Goal: Task Accomplishment & Management: Use online tool/utility

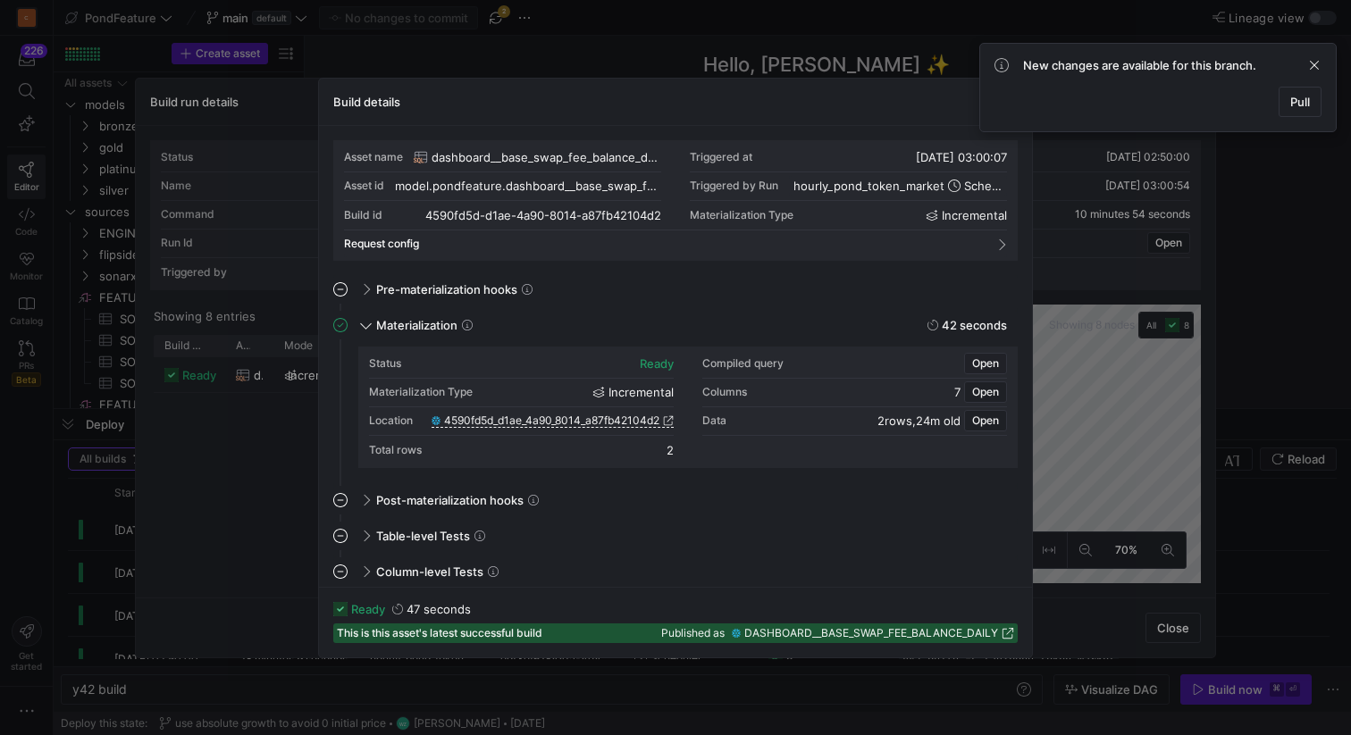
scroll to position [161, 0]
click at [1313, 65] on span at bounding box center [1313, 64] width 21 height 21
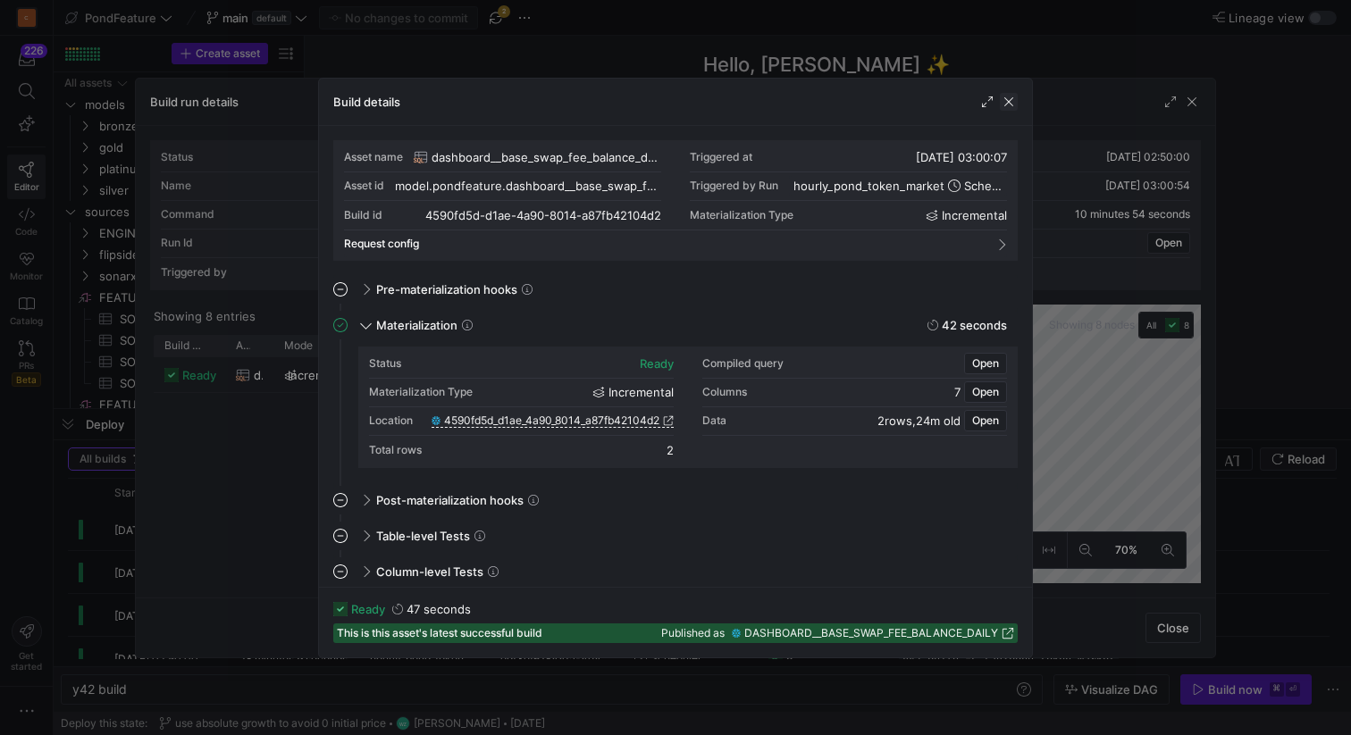
click at [1010, 102] on span "button" at bounding box center [1009, 102] width 18 height 18
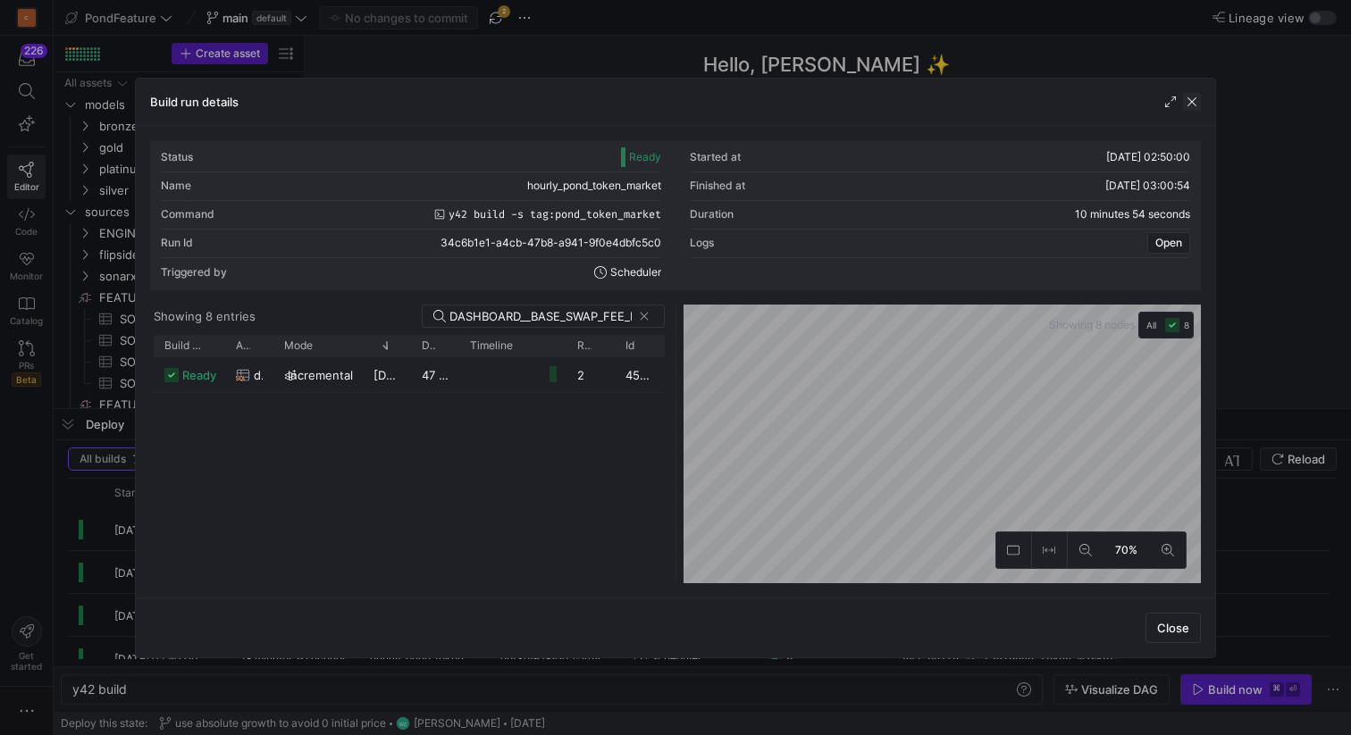
click at [1190, 98] on span "button" at bounding box center [1192, 102] width 18 height 18
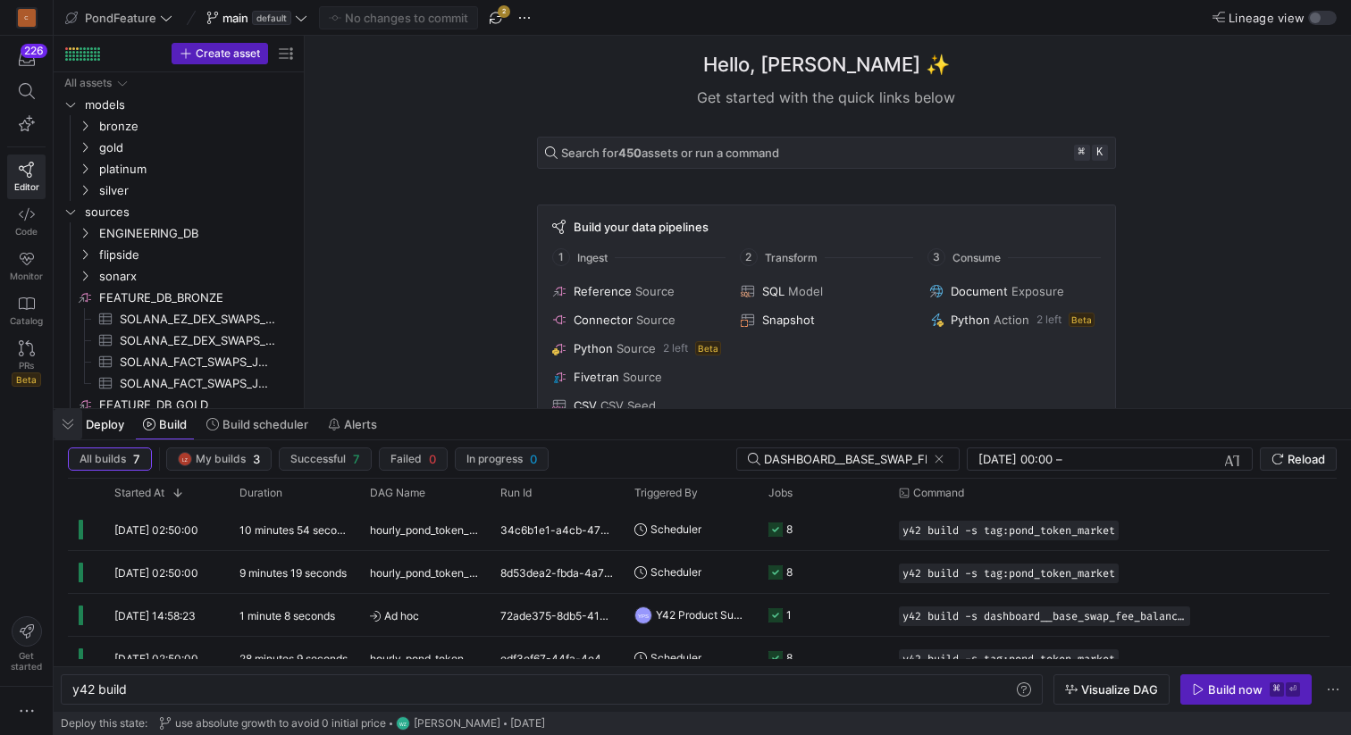
click at [71, 422] on span "button" at bounding box center [68, 424] width 29 height 30
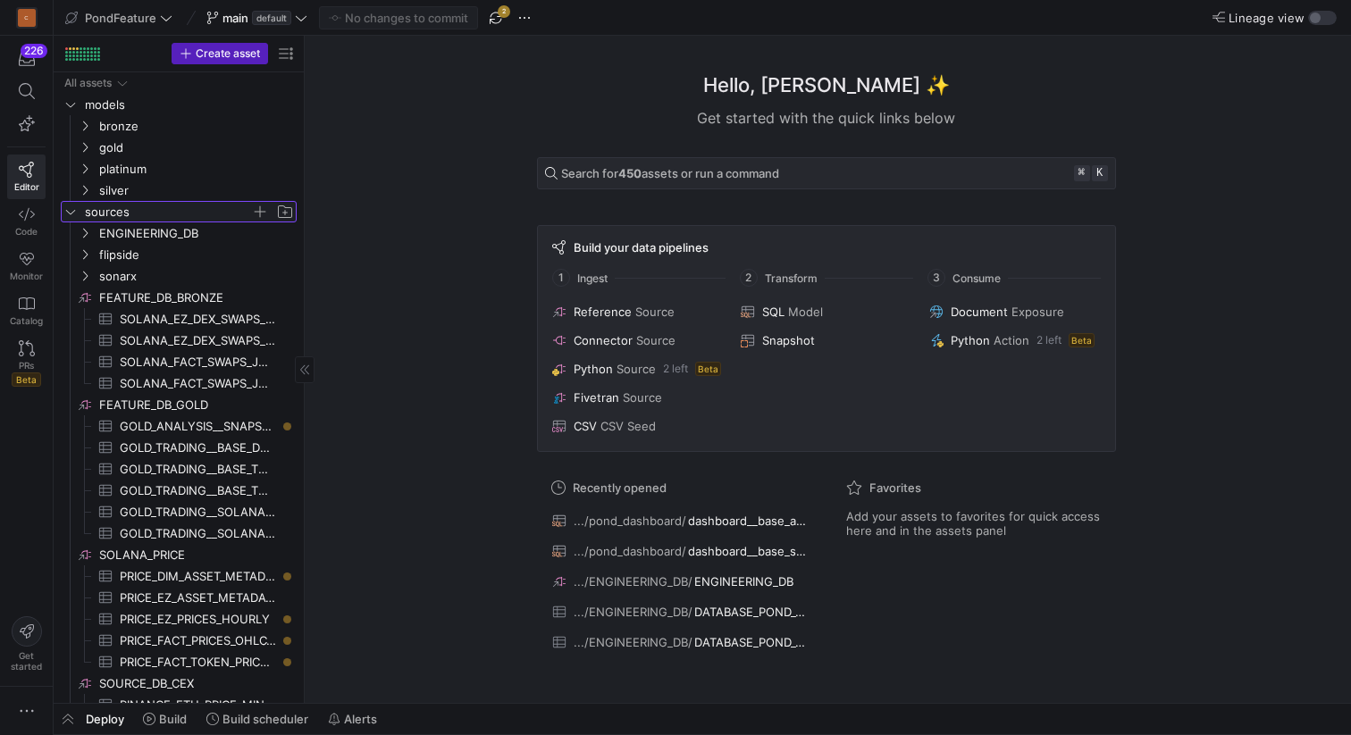
click at [66, 211] on icon "Press SPACE to select this row." at bounding box center [70, 211] width 13 height 11
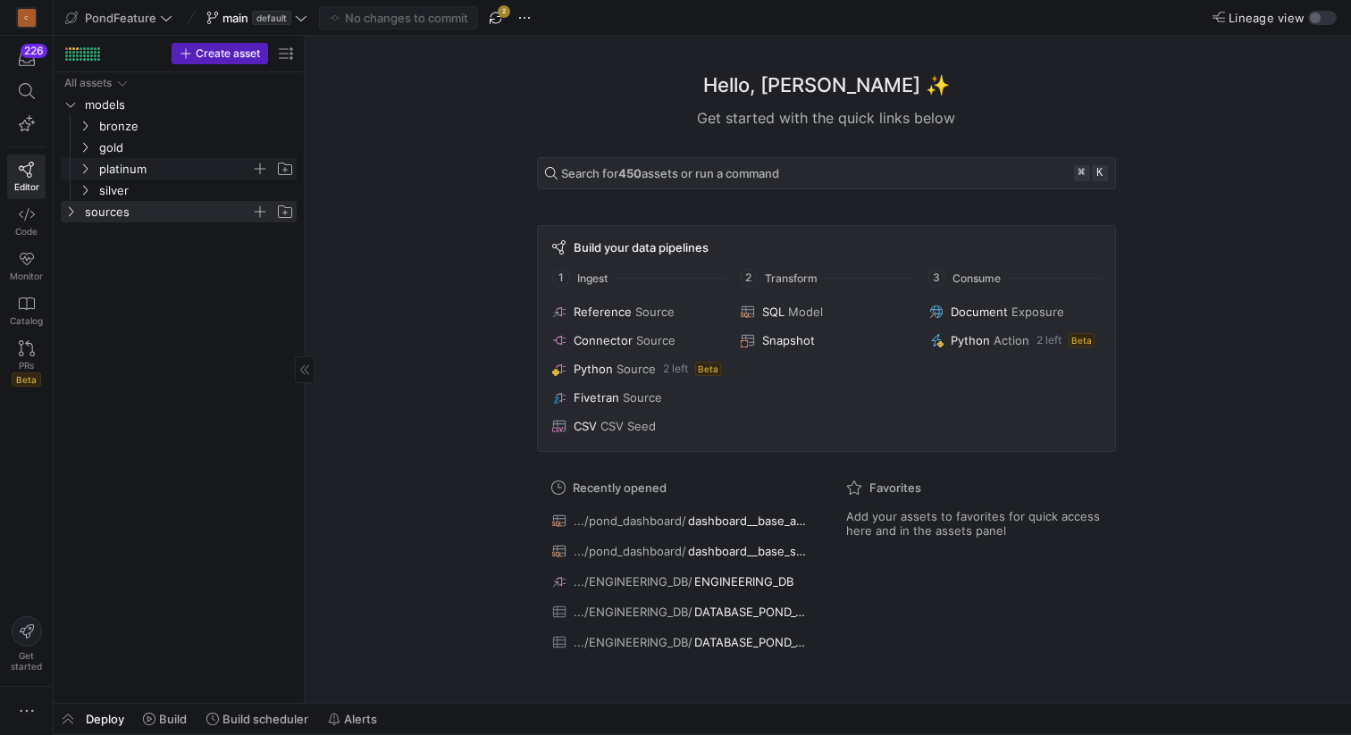
click at [89, 170] on icon "Press SPACE to select this row." at bounding box center [85, 168] width 13 height 11
click at [496, 15] on span "button" at bounding box center [495, 17] width 21 height 21
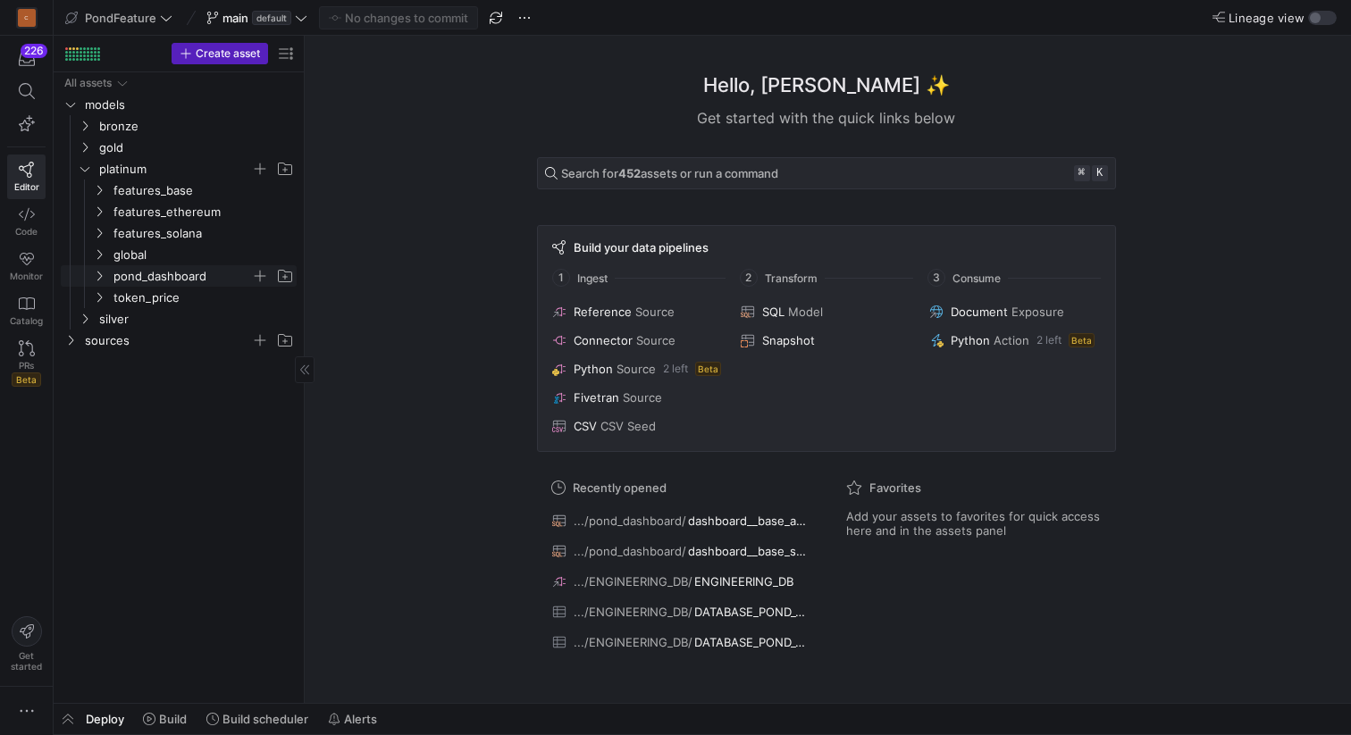
click at [164, 280] on span "pond_dashboard" at bounding box center [182, 276] width 138 height 21
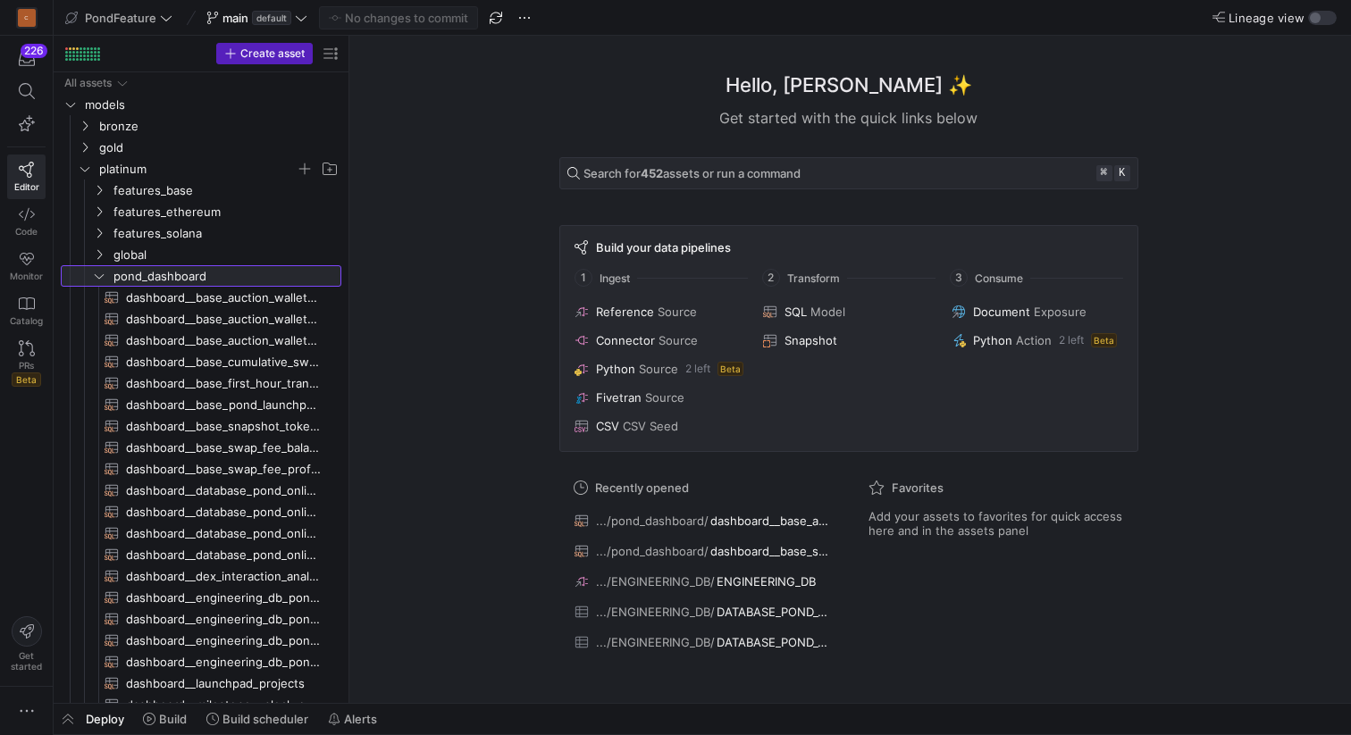
drag, startPoint x: 304, startPoint y: 223, endPoint x: 509, endPoint y: 224, distance: 205.5
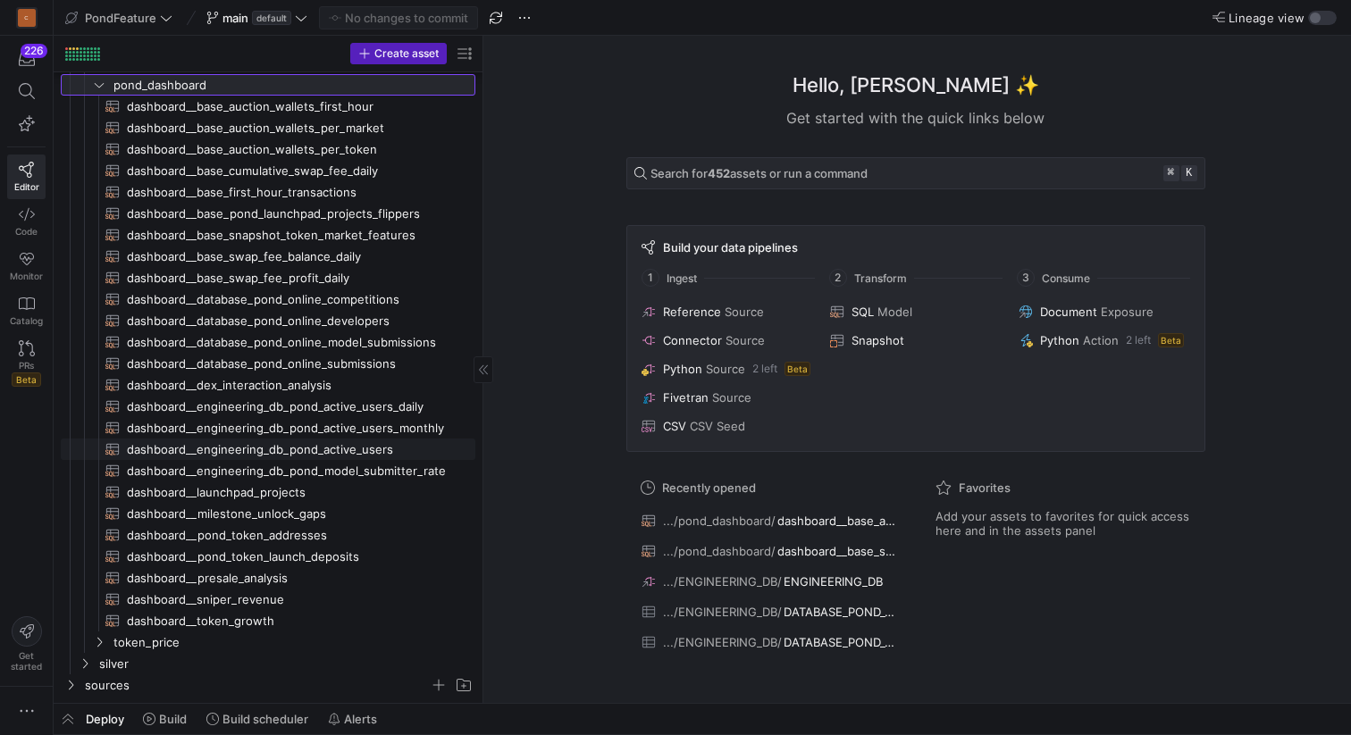
scroll to position [188, 0]
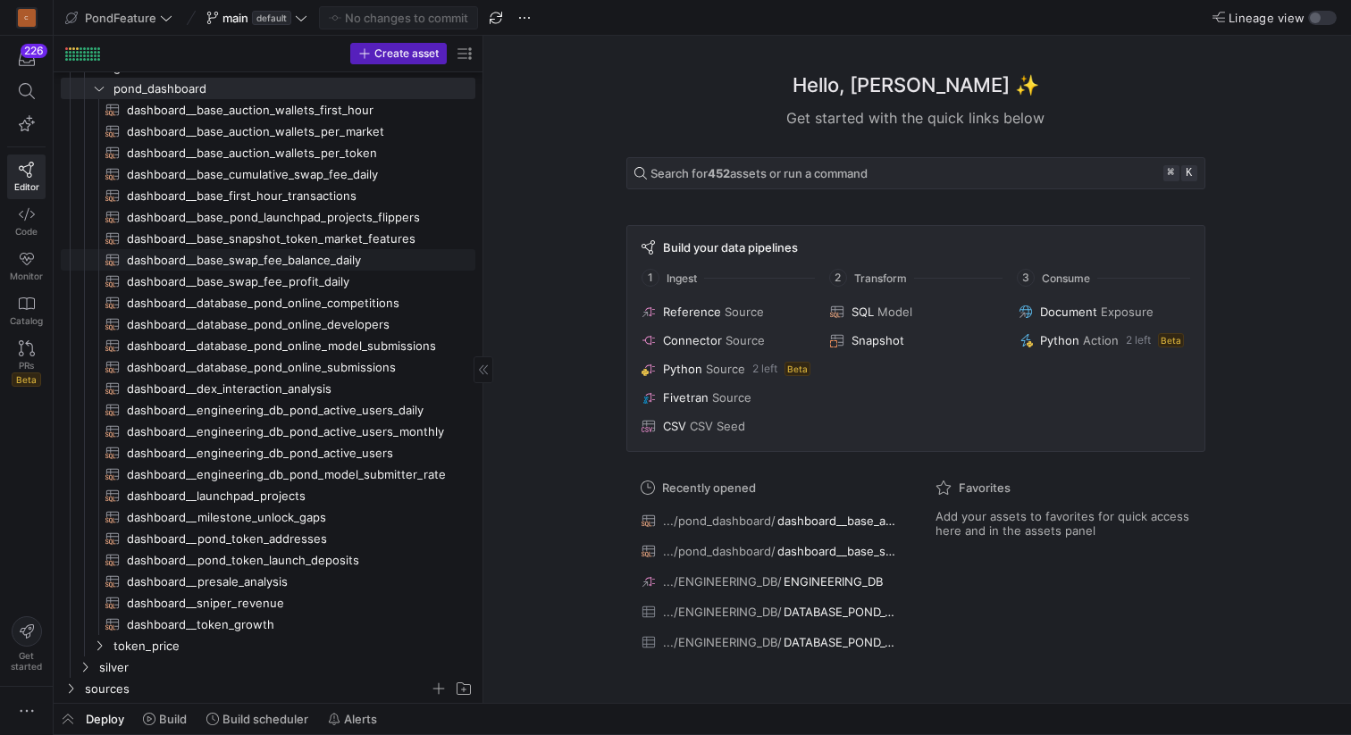
click at [333, 255] on span "dashboard__base_swap_fee_balance_daily​​​​​​​​​​" at bounding box center [291, 260] width 328 height 21
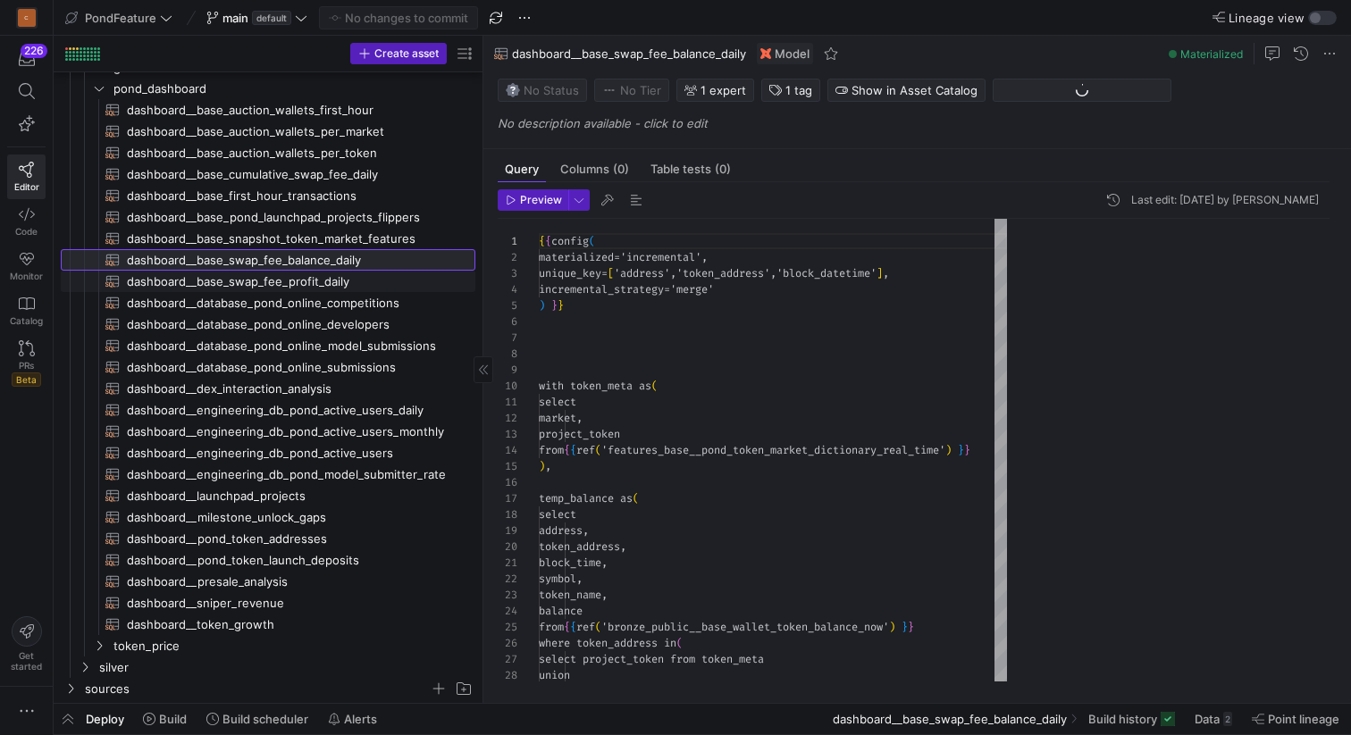
scroll to position [161, 0]
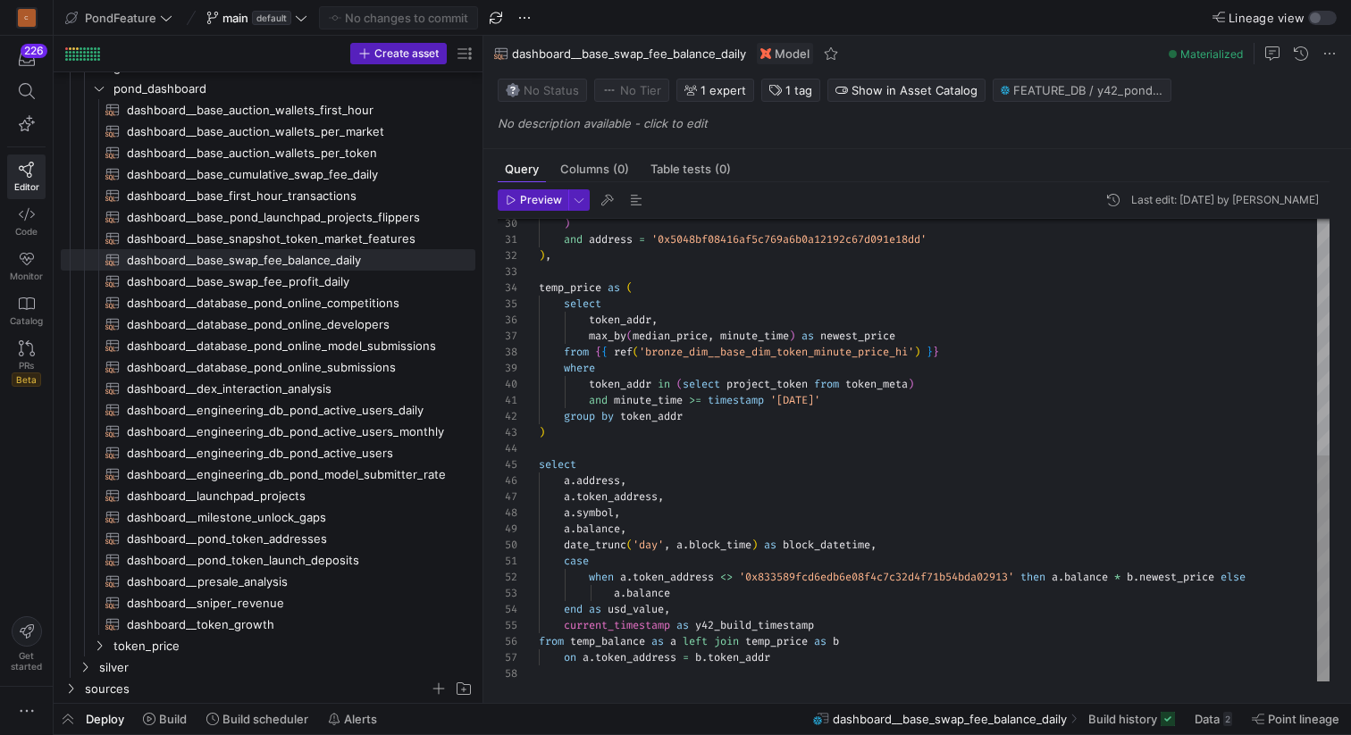
click at [652, 623] on div ") and address = '0x5048bf08416af5c769a6b0a12192c67d091e18dd' ) , temp_price as …" at bounding box center [934, 208] width 791 height 947
drag, startPoint x: 755, startPoint y: 543, endPoint x: 679, endPoint y: 542, distance: 75.9
click at [678, 542] on div ") and address = '0x5048bf08416af5c769a6b0a12192c67d091e18dd' ) , temp_price as …" at bounding box center [934, 208] width 791 height 947
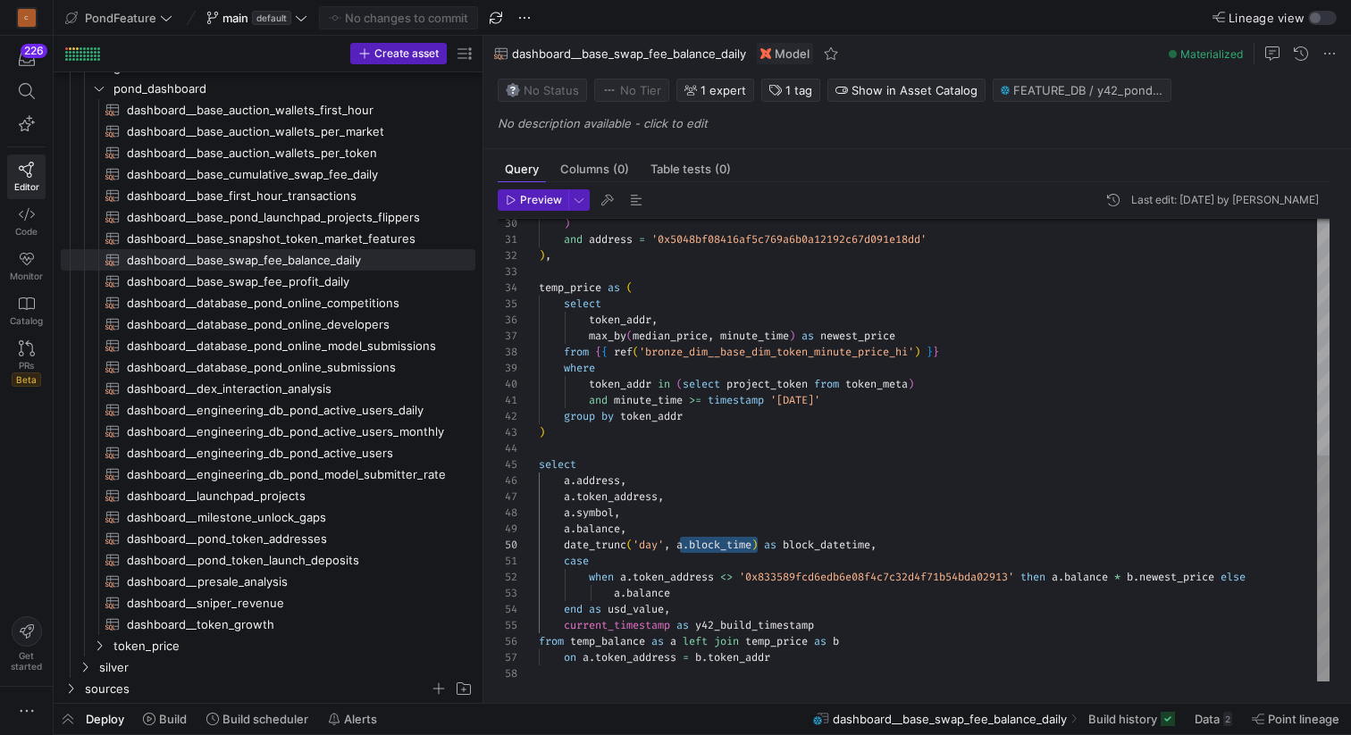
type textarea "and minute_time >= timestamp '[DATE]' group by token_addr ) select a.address, a…"
click at [724, 530] on div ") and address = '0x5048bf08416af5c769a6b0a12192c67d091e18dd' ) , temp_price as …" at bounding box center [934, 208] width 791 height 947
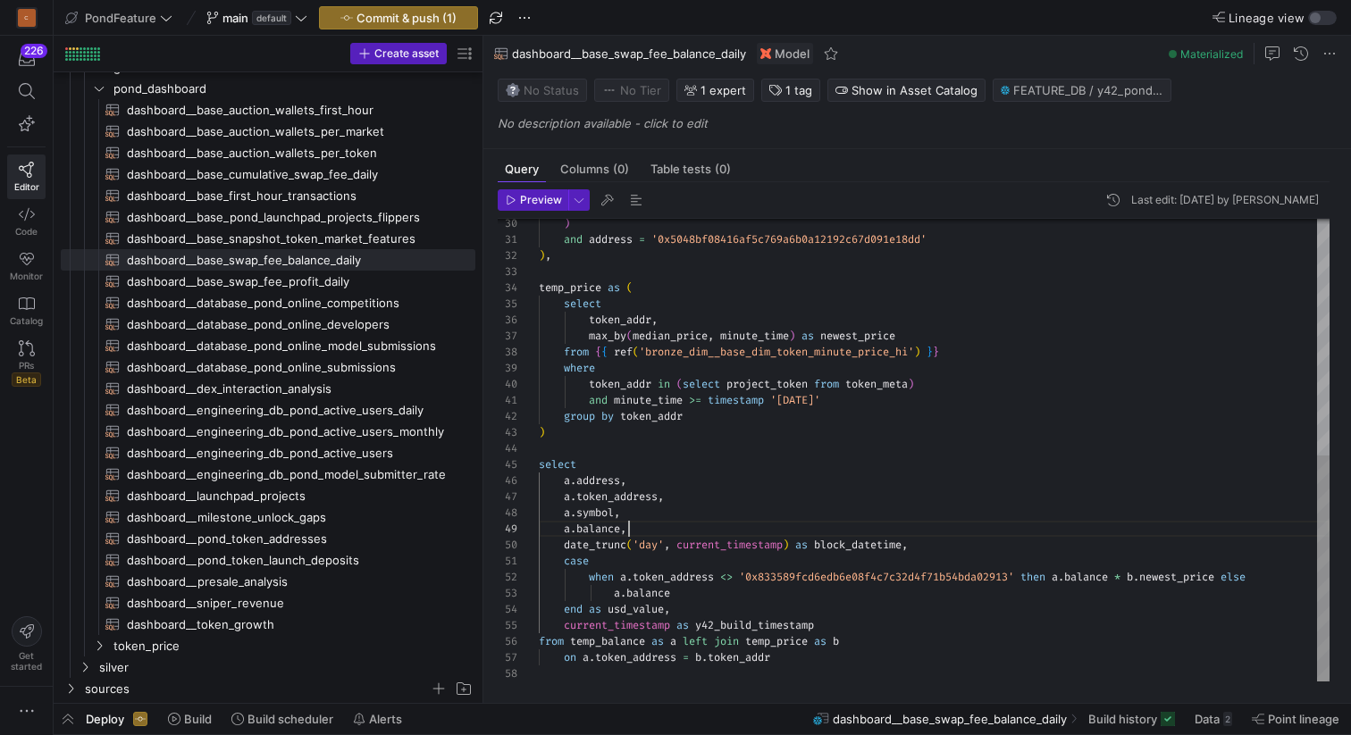
click at [657, 448] on div ") and address = '0x5048bf08416af5c769a6b0a12192c67d091e18dd' ) , temp_price as …" at bounding box center [934, 208] width 791 height 947
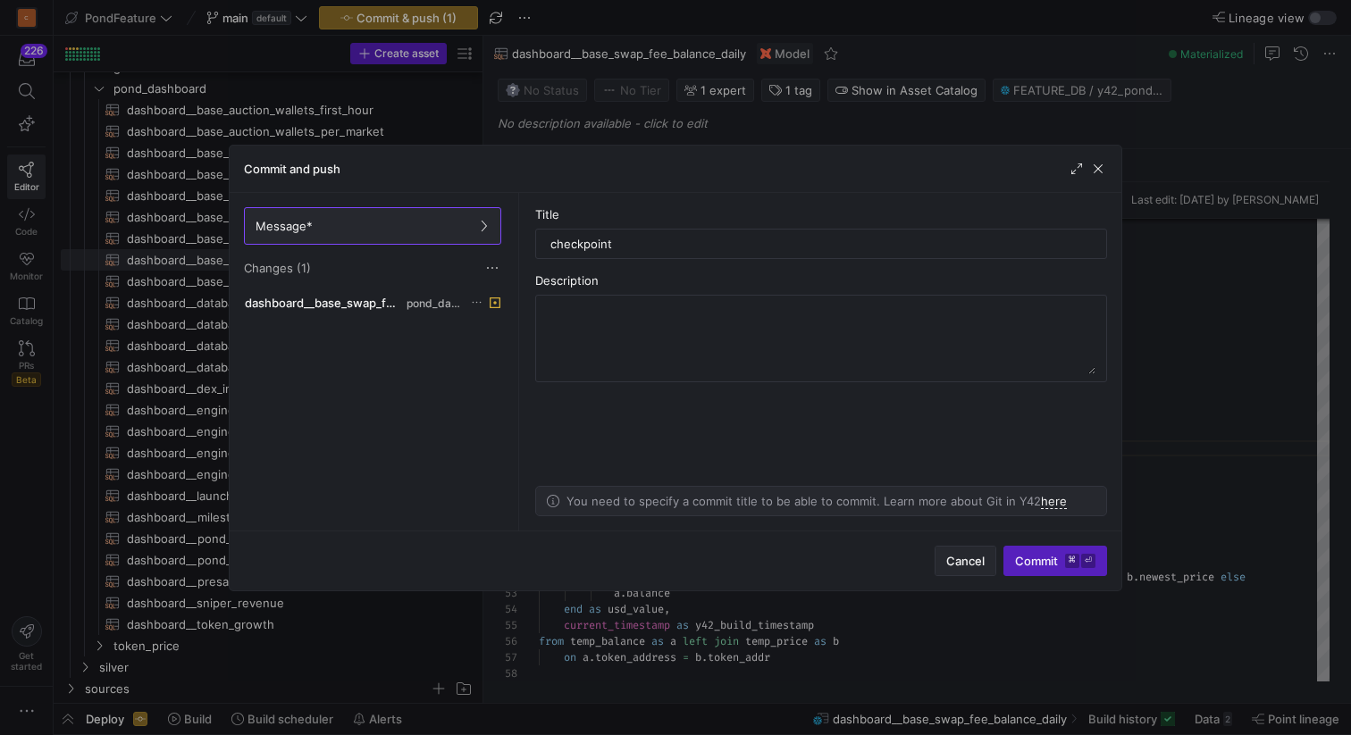
click at [950, 567] on span "Cancel" at bounding box center [965, 561] width 38 height 14
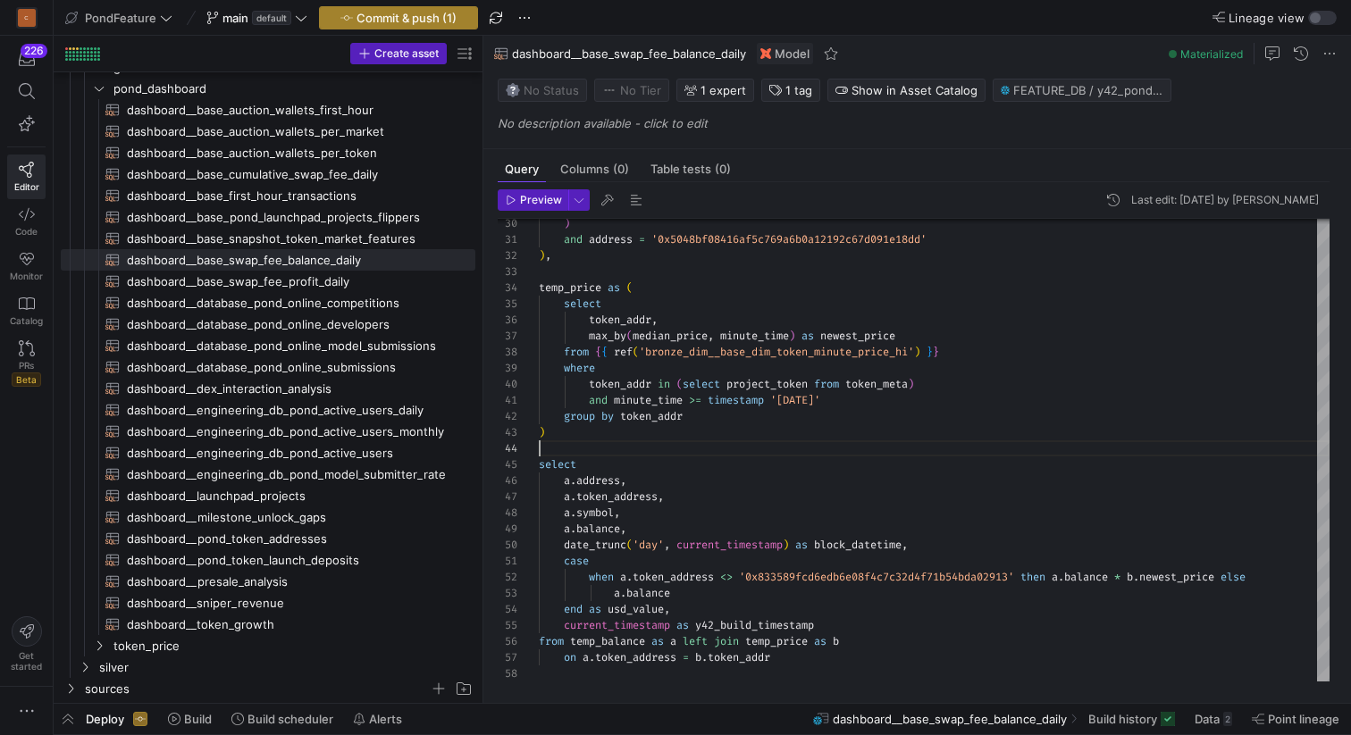
click at [407, 12] on span "Commit & push (1)" at bounding box center [406, 18] width 100 height 14
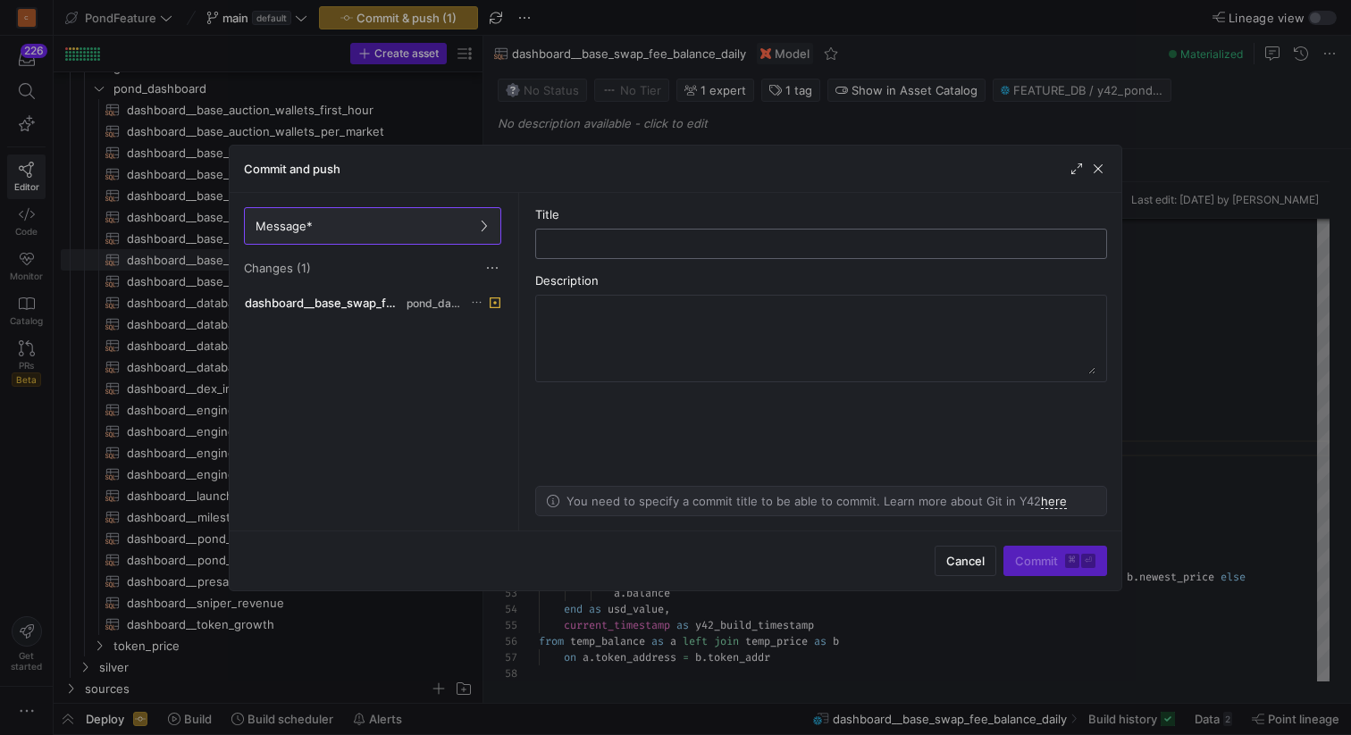
click at [574, 239] on input "text" at bounding box center [820, 244] width 541 height 14
click at [958, 563] on span "Cancel" at bounding box center [965, 561] width 38 height 14
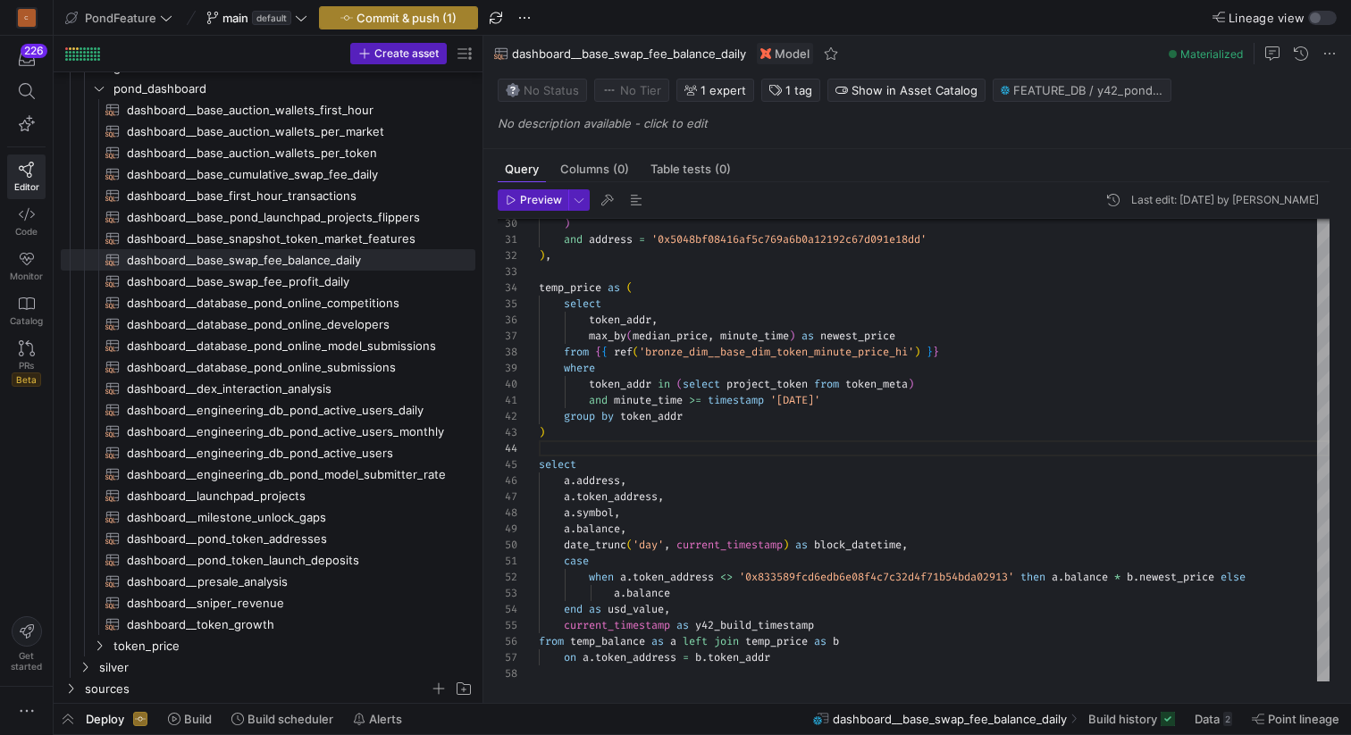
click at [411, 8] on span "button" at bounding box center [398, 17] width 157 height 21
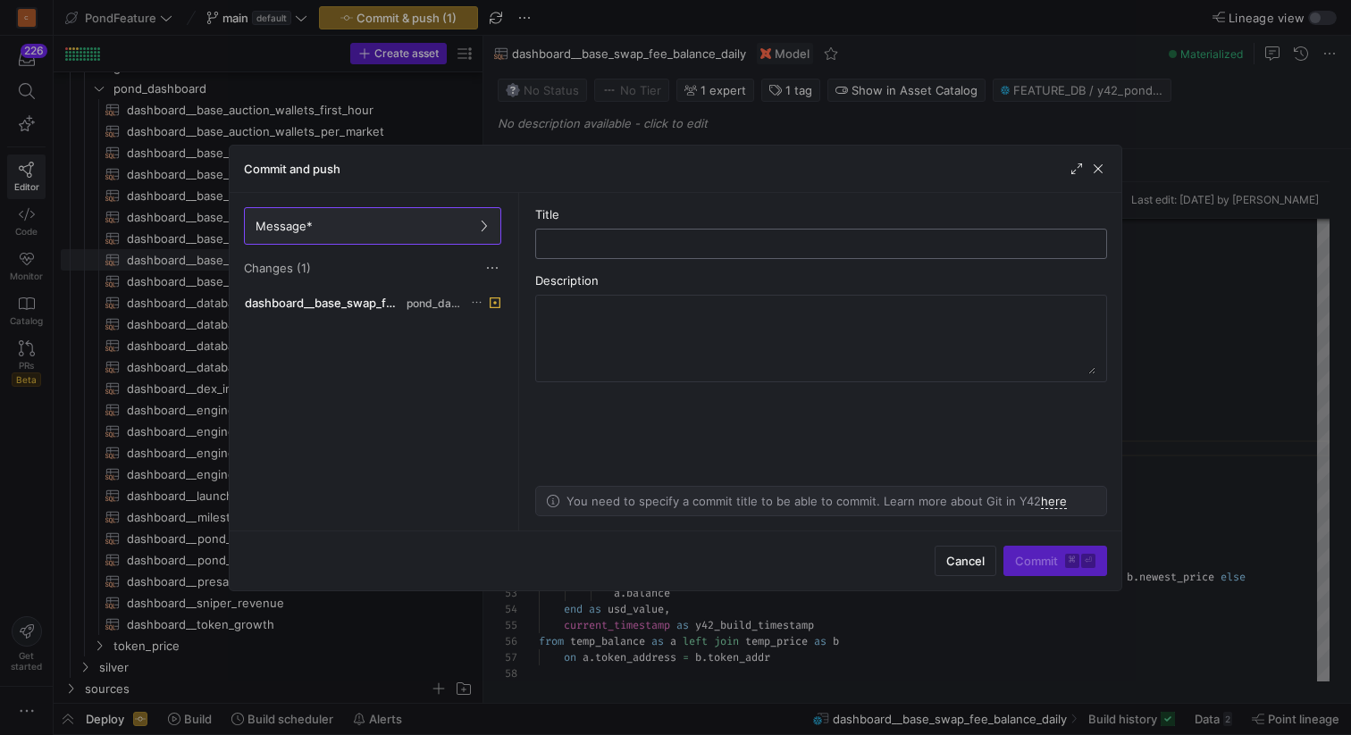
click at [593, 245] on input "text" at bounding box center [820, 244] width 541 height 14
click at [549, 241] on div "block_time" at bounding box center [821, 244] width 549 height 29
click at [550, 241] on input "block_time" at bounding box center [820, 244] width 541 height 14
click at [687, 247] on input "modified block_time" at bounding box center [820, 244] width 541 height 14
paste input "current_timestamp"
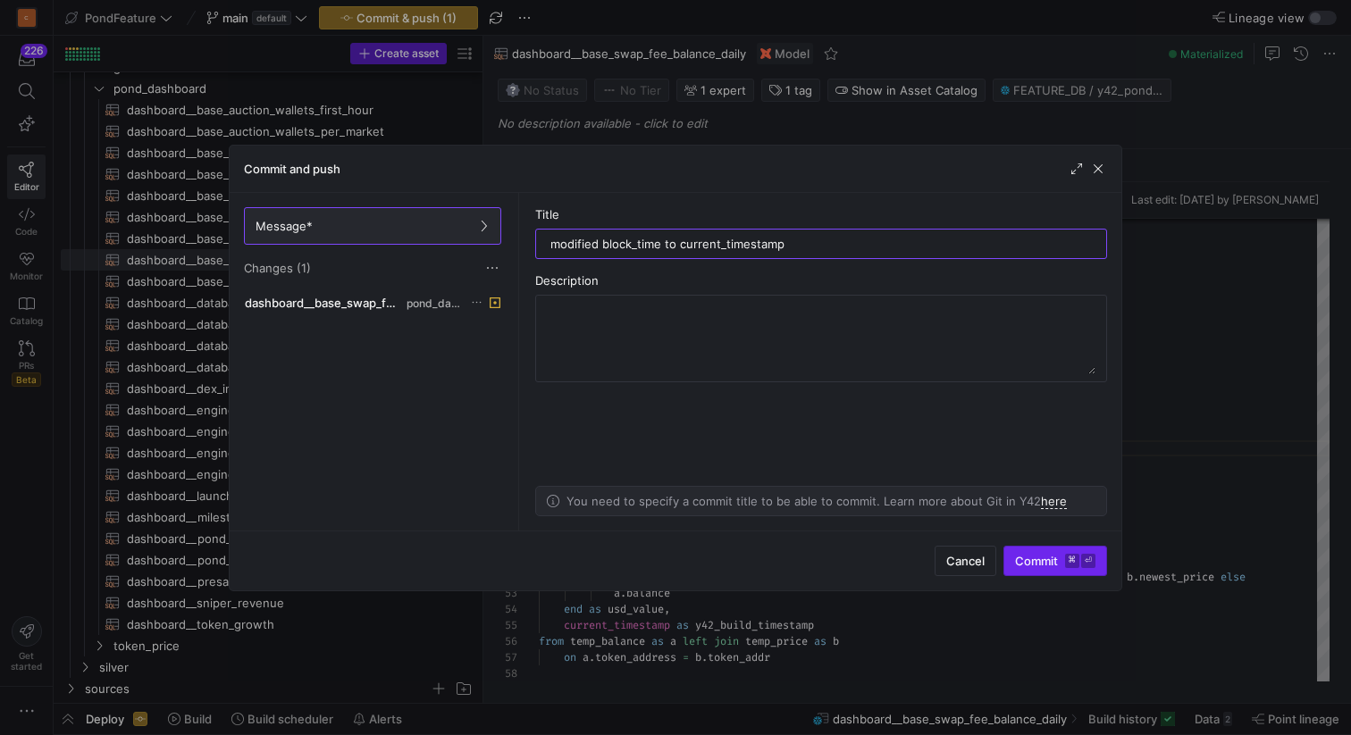
type input "modified block_time to current_timestamp"
click at [1015, 552] on span "submit" at bounding box center [1055, 561] width 102 height 29
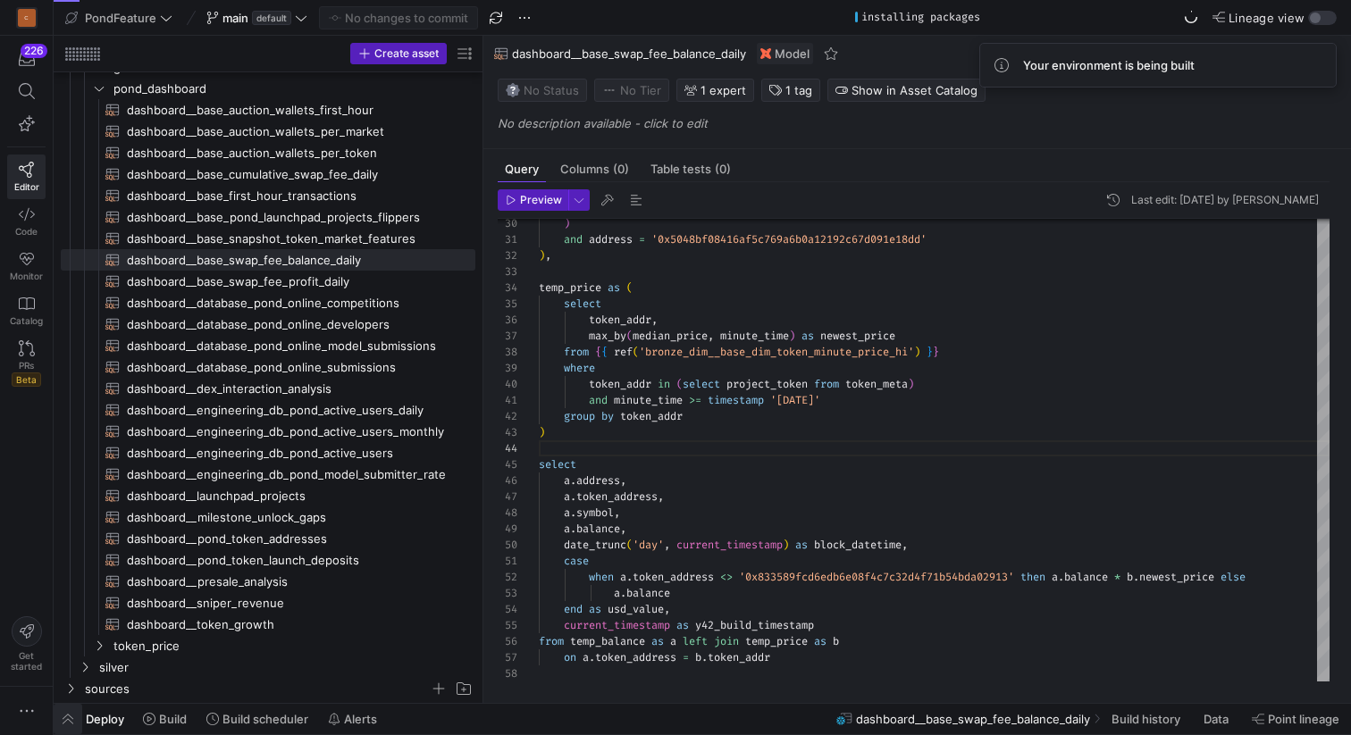
click at [71, 718] on span "button" at bounding box center [68, 719] width 29 height 30
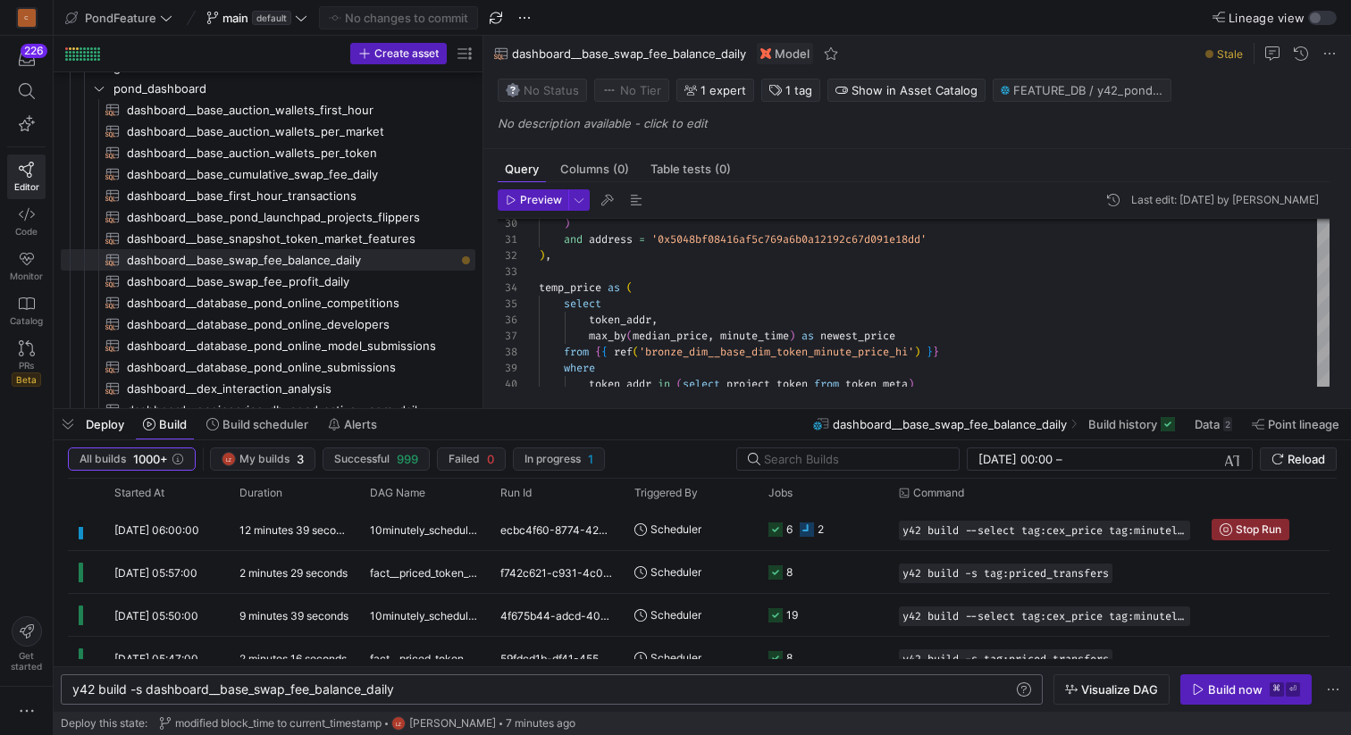
click at [431, 691] on div "y42 build -s dashboard__base_swap_fee_balance_dail y" at bounding box center [542, 690] width 941 height 14
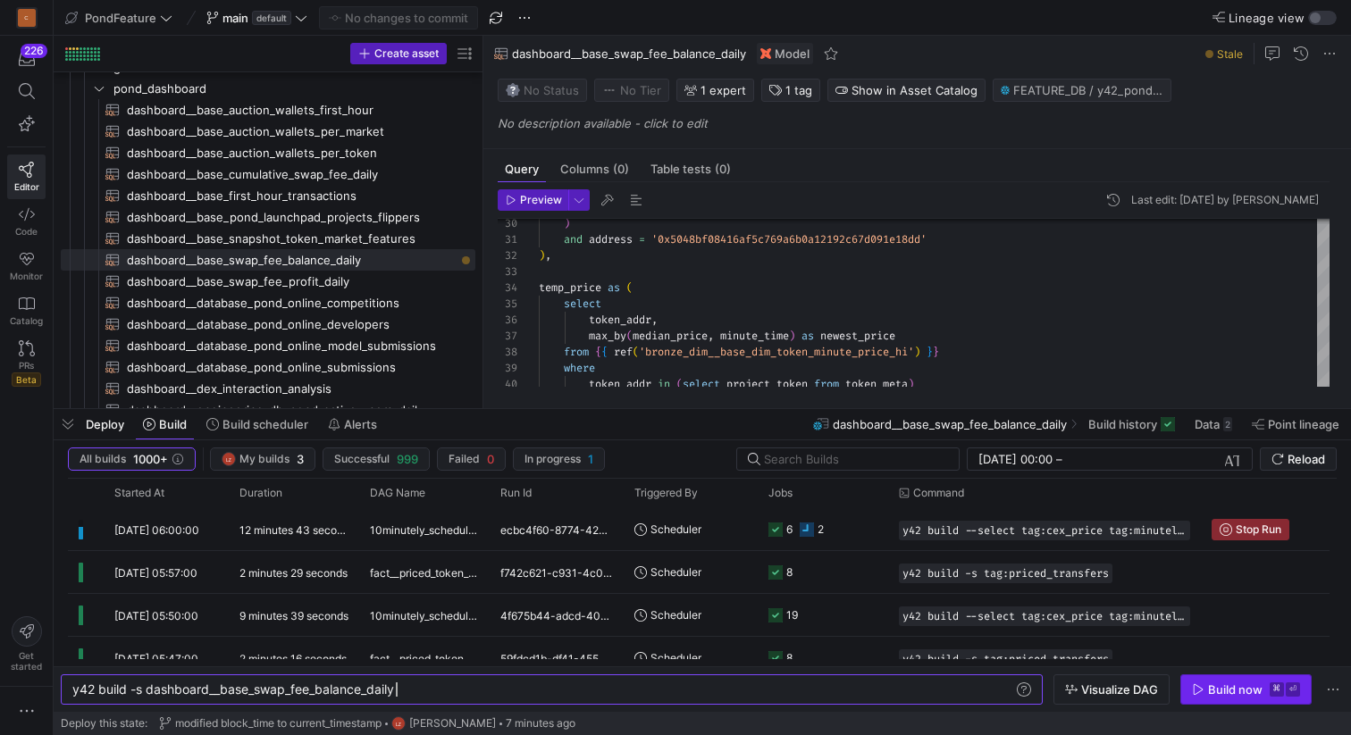
click at [1201, 685] on icon "button" at bounding box center [1198, 689] width 13 height 13
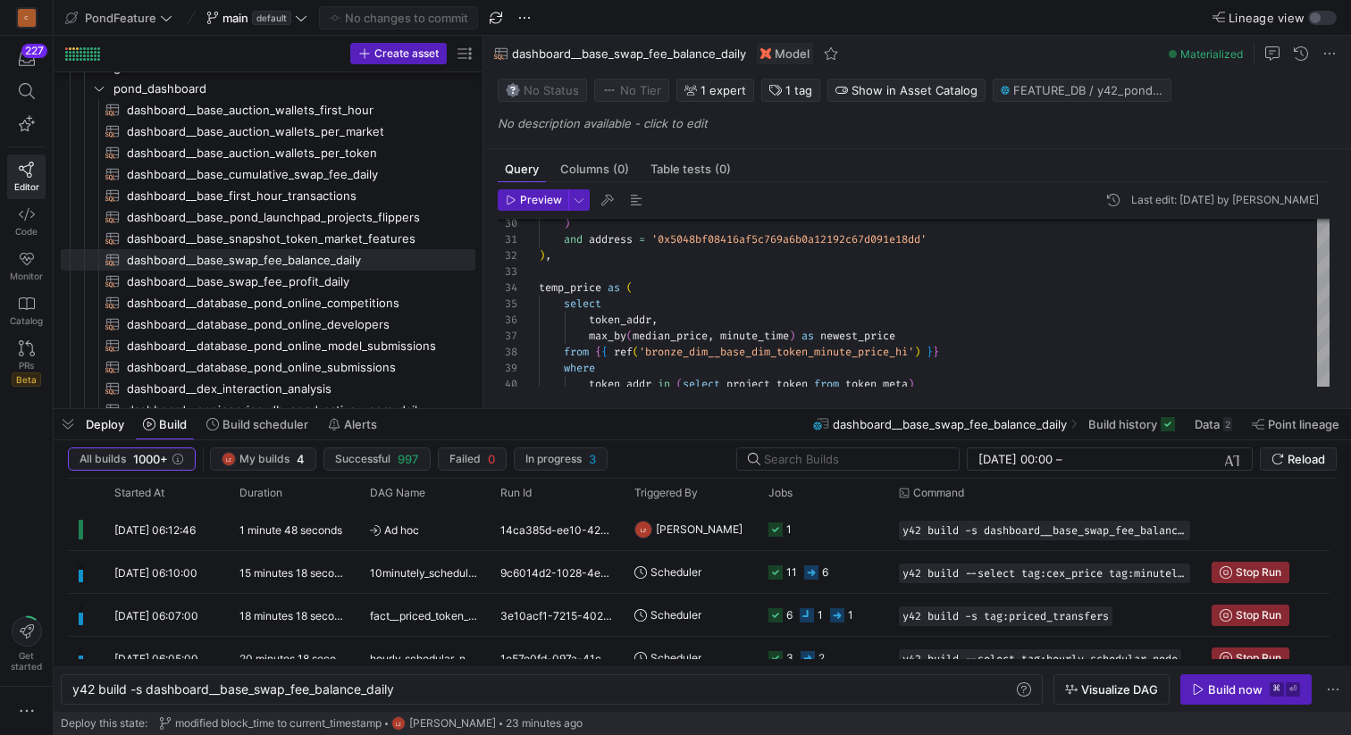
click at [652, 51] on span "dashboard__base_swap_fee_balance_daily" at bounding box center [629, 53] width 234 height 14
copy span "dashboard__base_swap_fee_balance_daily"
click at [787, 457] on input "text" at bounding box center [854, 459] width 180 height 14
paste input "dashboard__base_swap_fee_balance_daily"
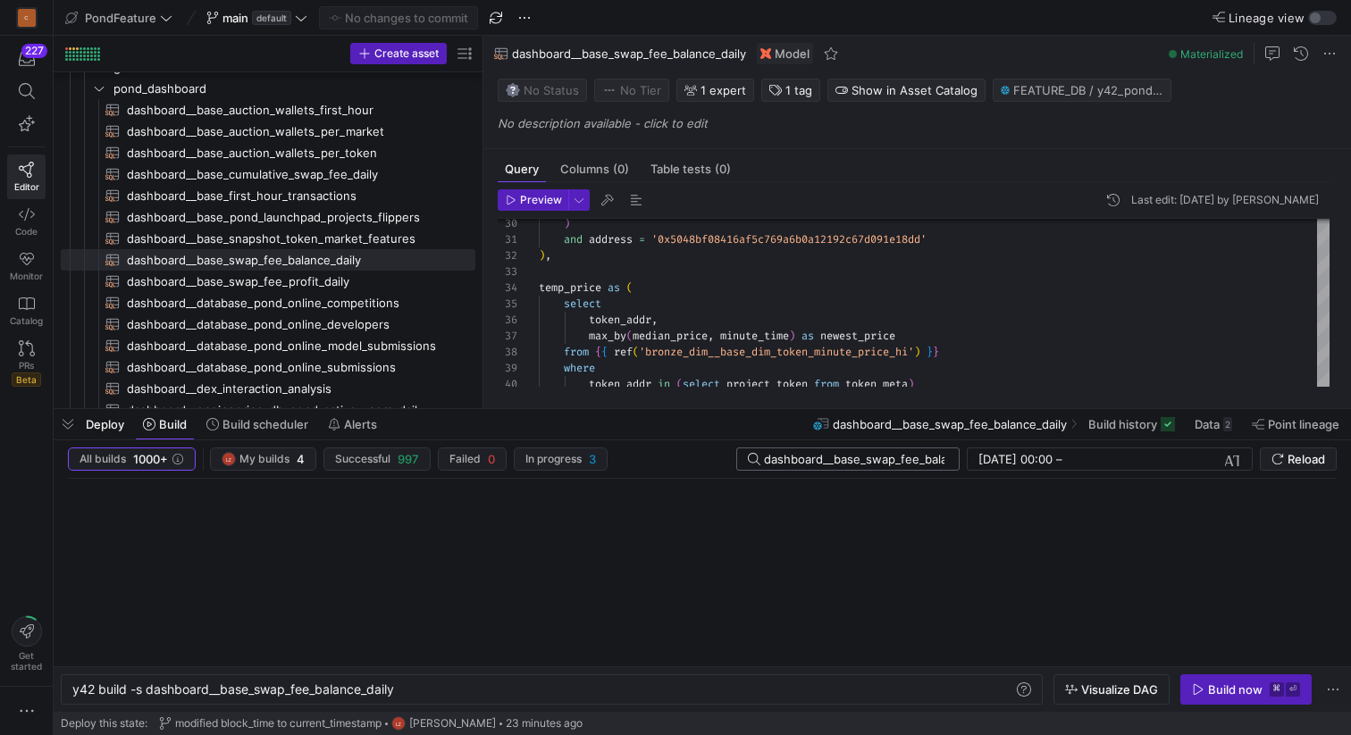
scroll to position [0, 70]
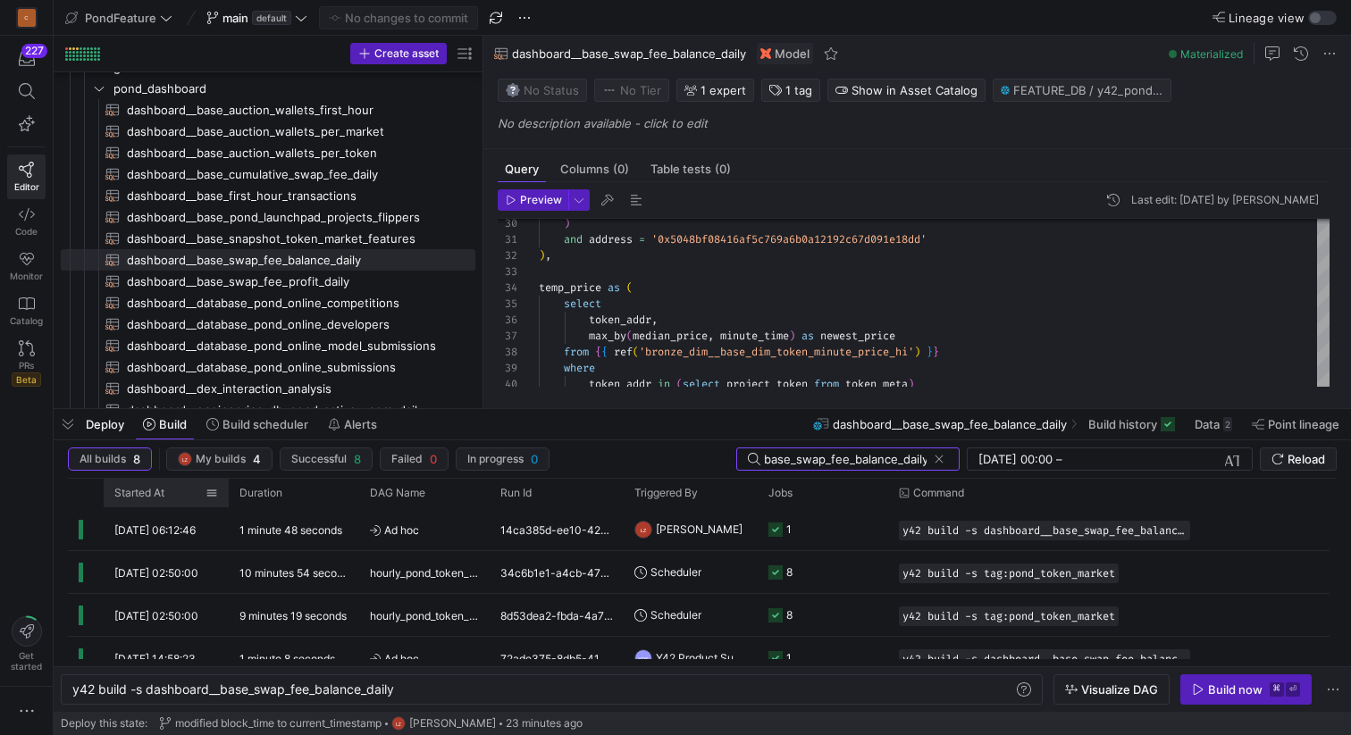
type input "dashboard__base_swap_fee_balance_daily"
click at [162, 492] on span "Started At" at bounding box center [139, 493] width 50 height 13
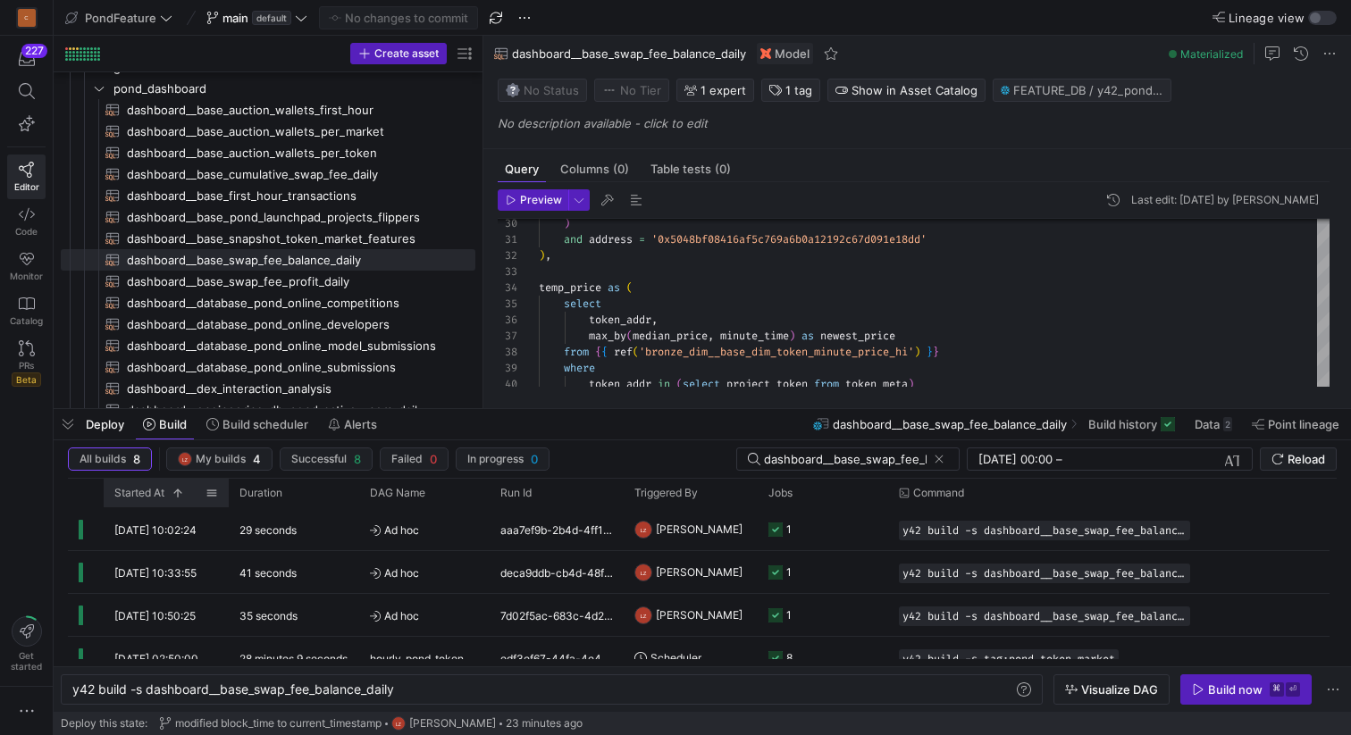
click at [162, 492] on span "Started At" at bounding box center [139, 493] width 50 height 13
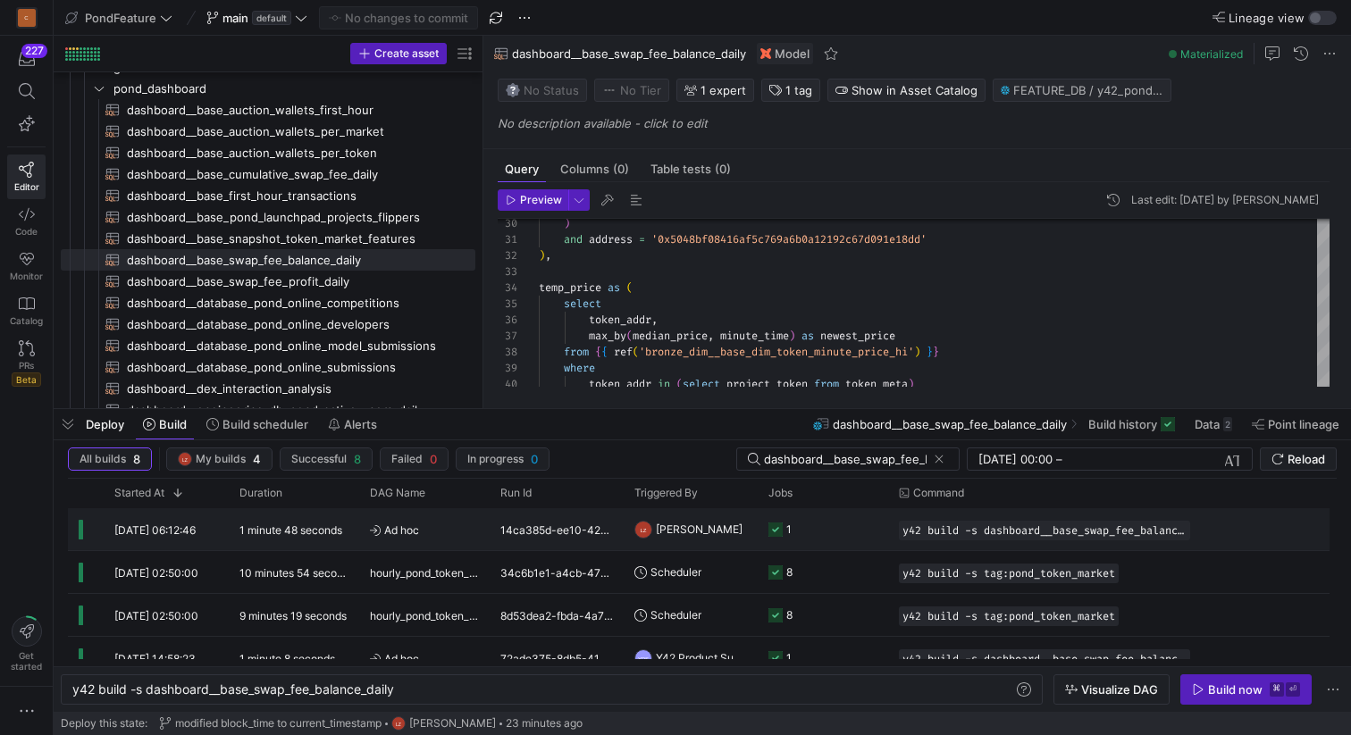
click at [408, 531] on span "Ad hoc" at bounding box center [424, 530] width 109 height 42
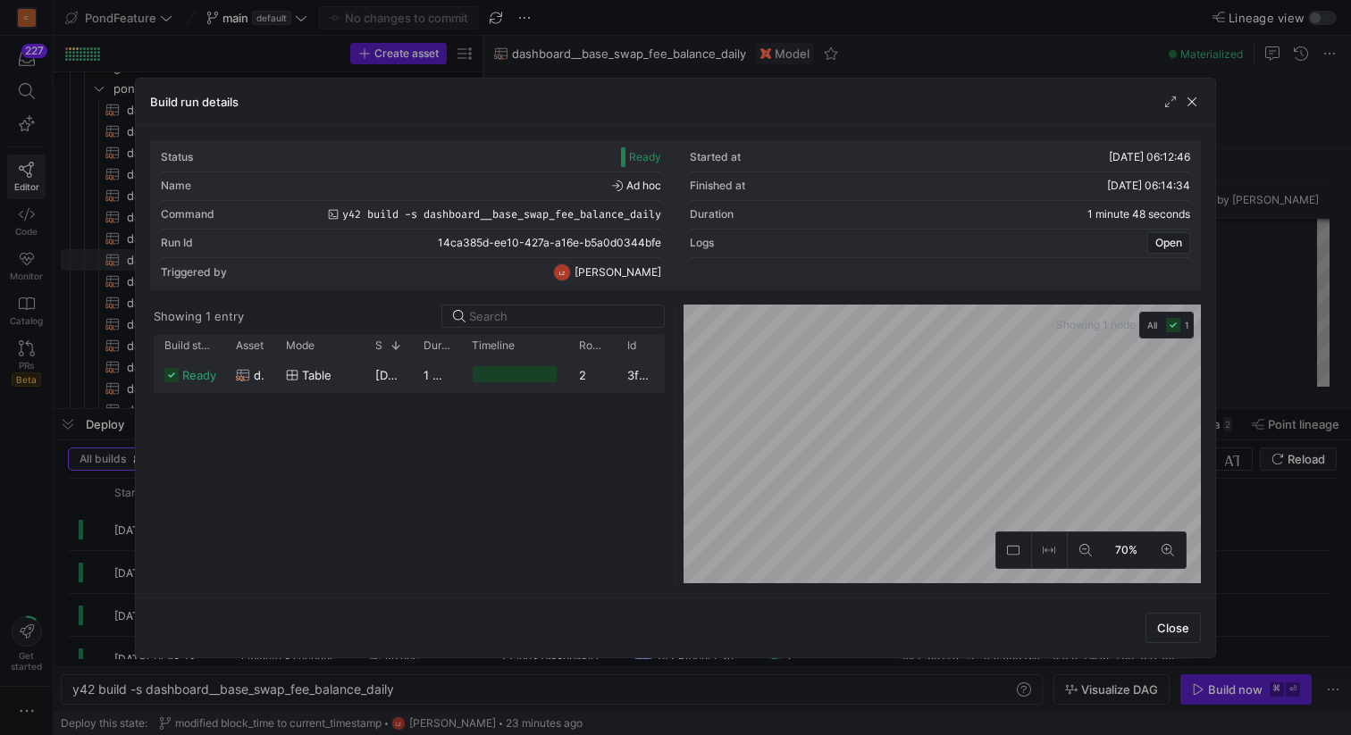
click at [429, 373] on y42-duration "1 minute 45 seconds" at bounding box center [481, 375] width 116 height 14
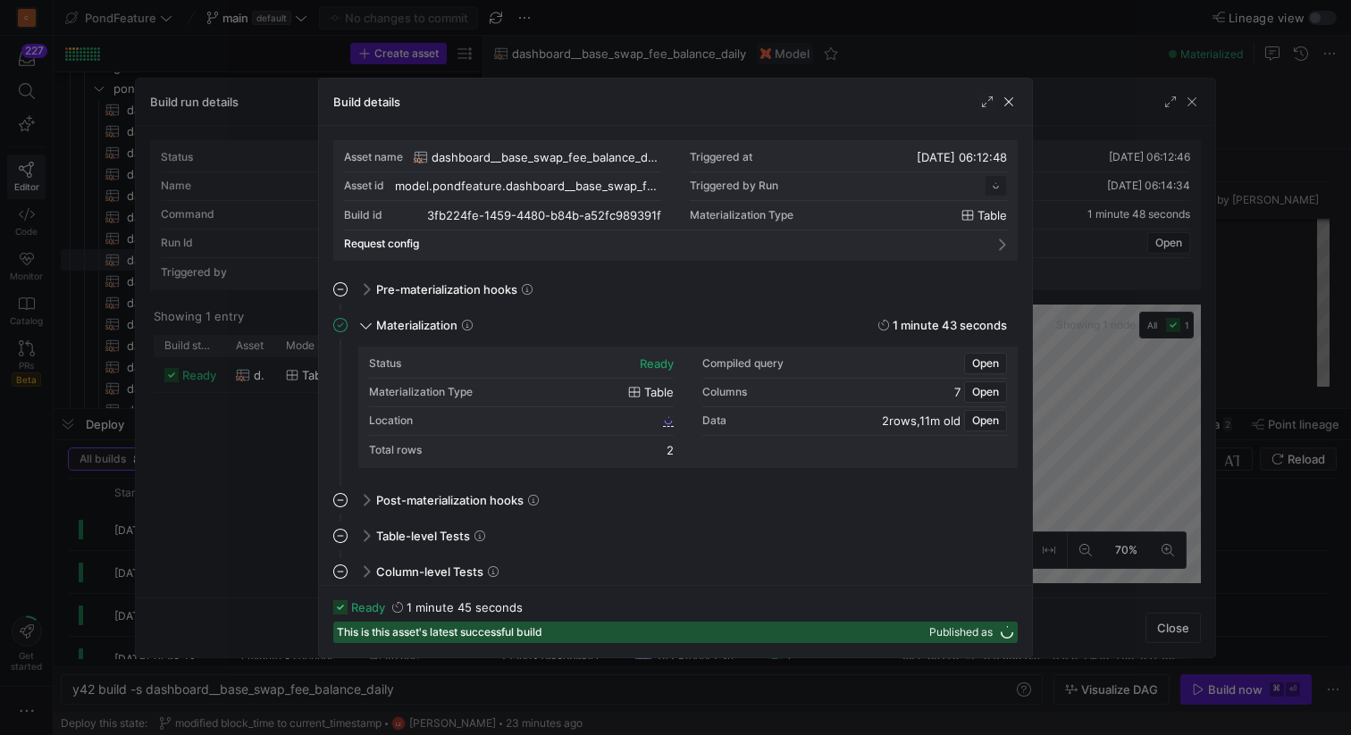
scroll to position [161, 0]
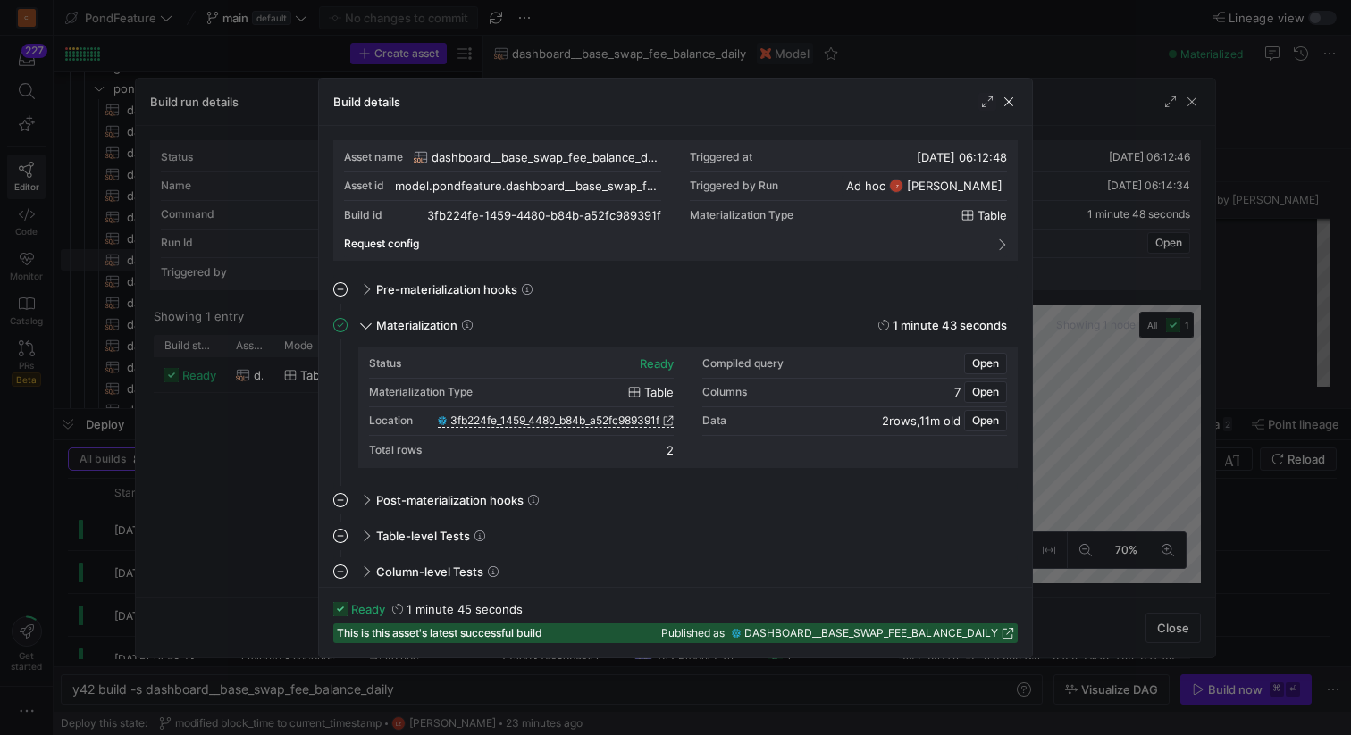
click at [524, 422] on span "3fb224fe_1459_4480_b84b_a52fc989391f" at bounding box center [554, 421] width 209 height 13
click at [1007, 101] on span "button" at bounding box center [1009, 102] width 18 height 18
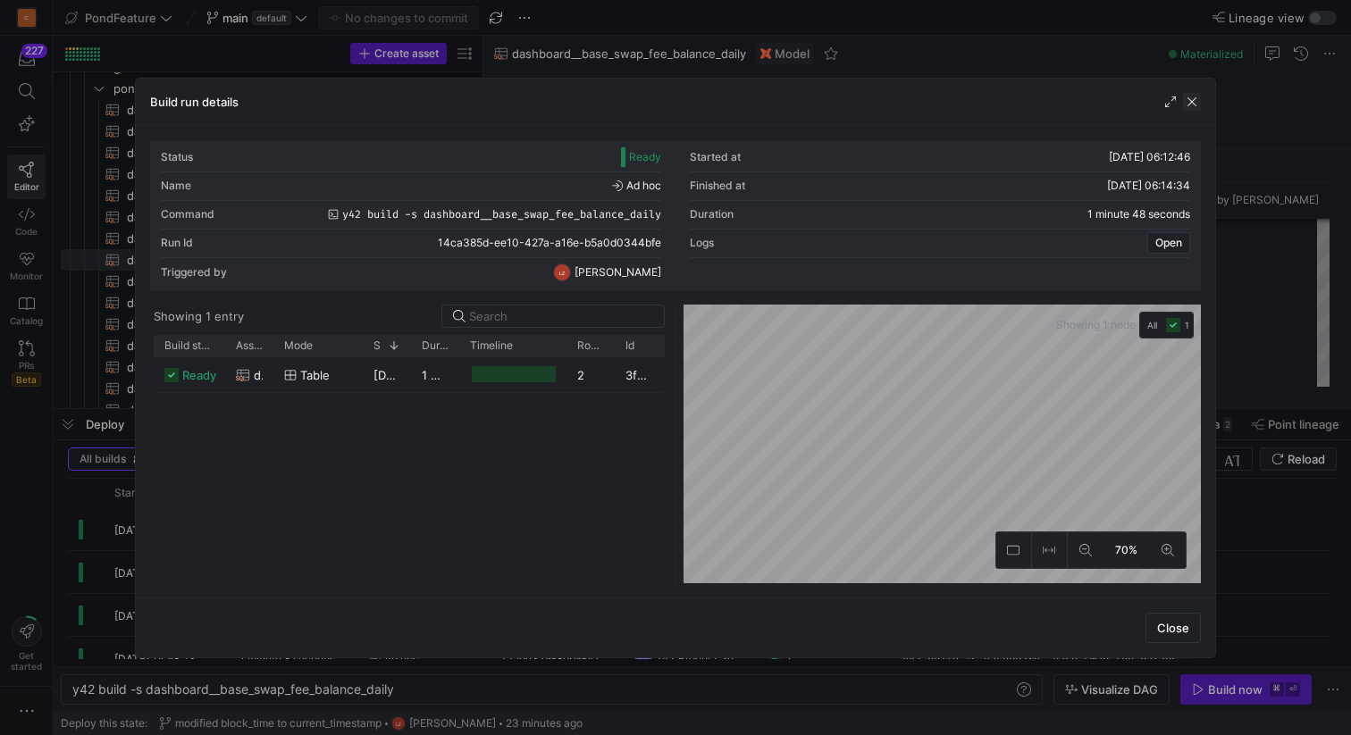
click at [1187, 106] on span "button" at bounding box center [1192, 102] width 18 height 18
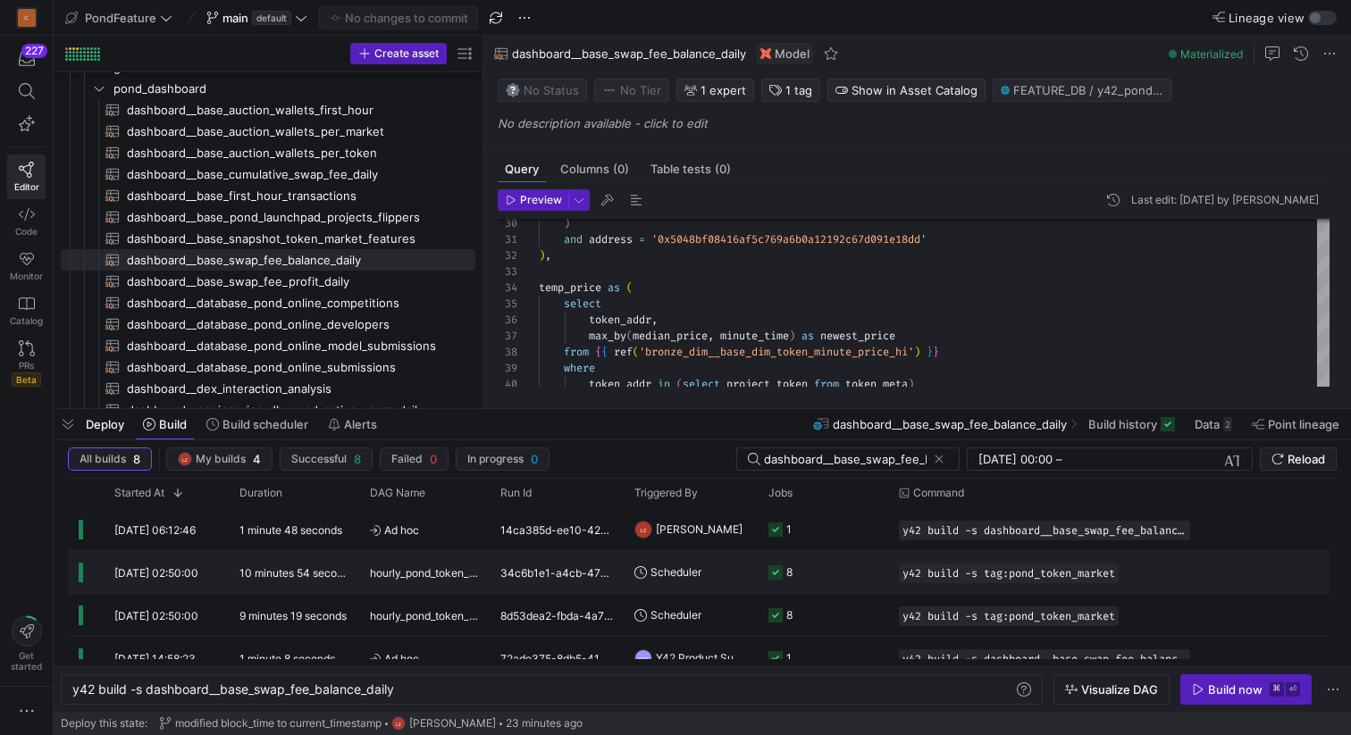
click at [338, 568] on y42-duration "10 minutes 54 seconds" at bounding box center [296, 572] width 115 height 13
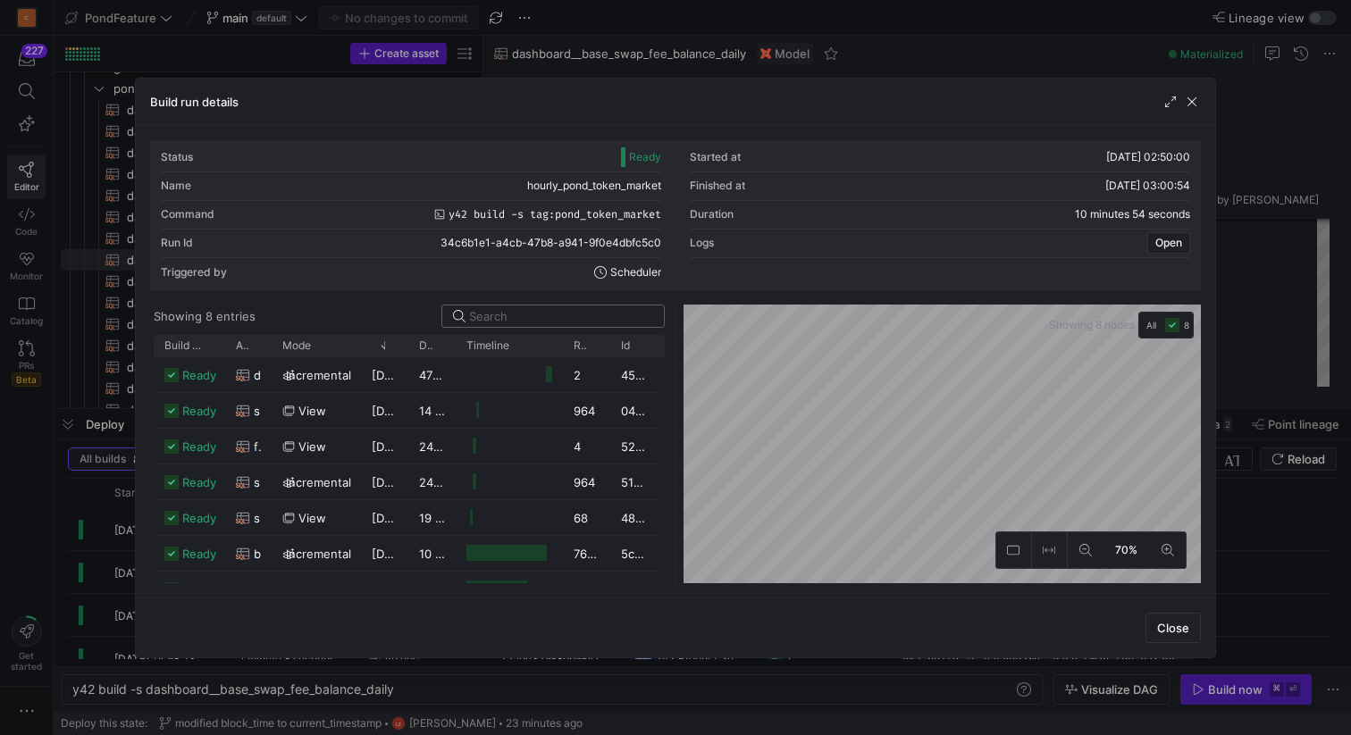
click at [515, 316] on input at bounding box center [561, 316] width 184 height 14
click at [624, 47] on div at bounding box center [675, 367] width 1351 height 735
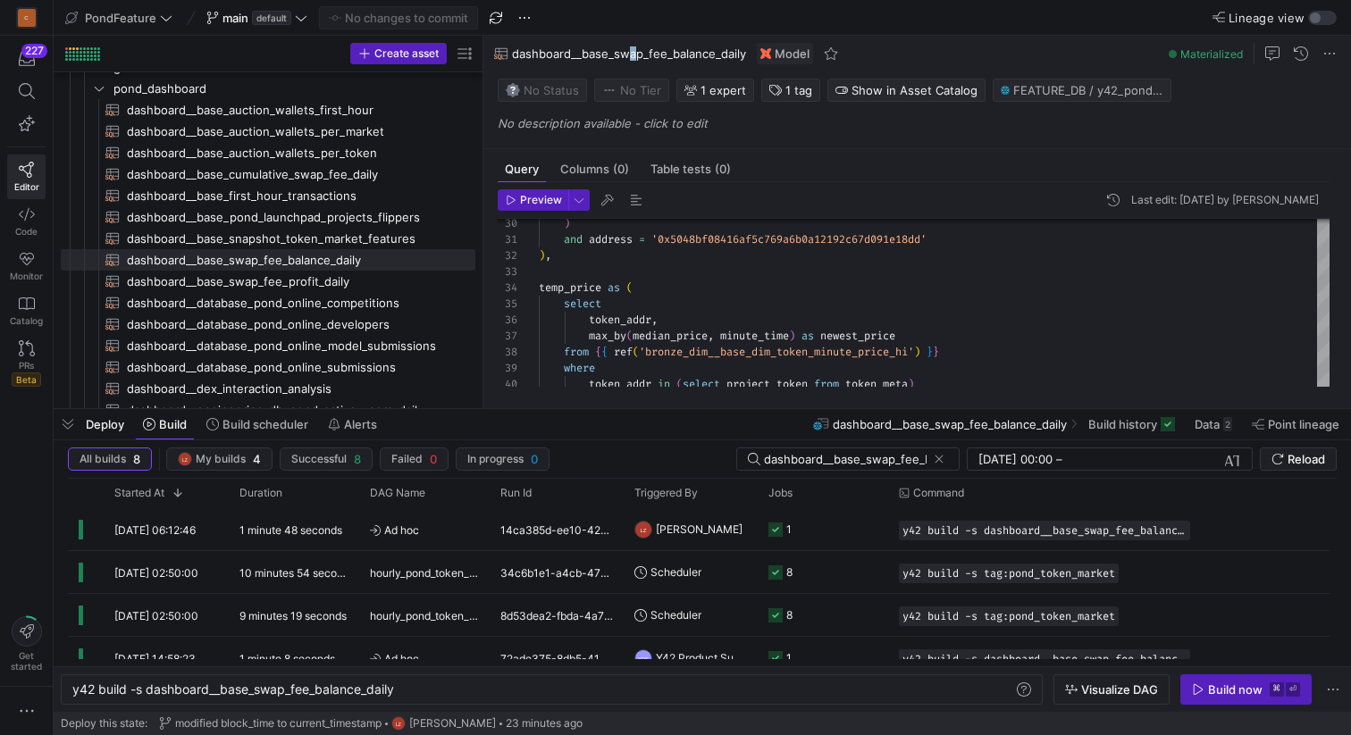
click at [632, 54] on span "dashboard__base_swap_fee_balance_daily" at bounding box center [629, 53] width 234 height 14
click at [472, 574] on span "hourly_pond_token_market" at bounding box center [424, 573] width 109 height 42
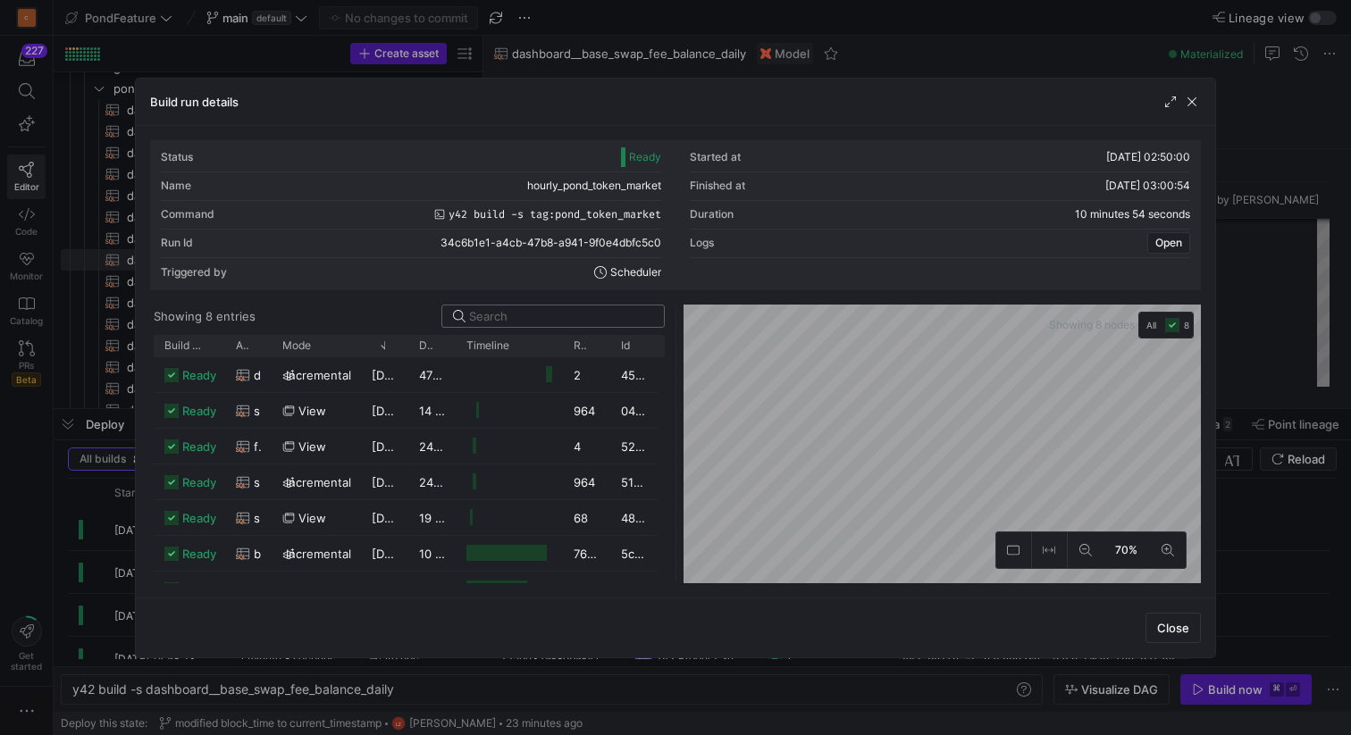
click at [504, 318] on input at bounding box center [561, 316] width 184 height 14
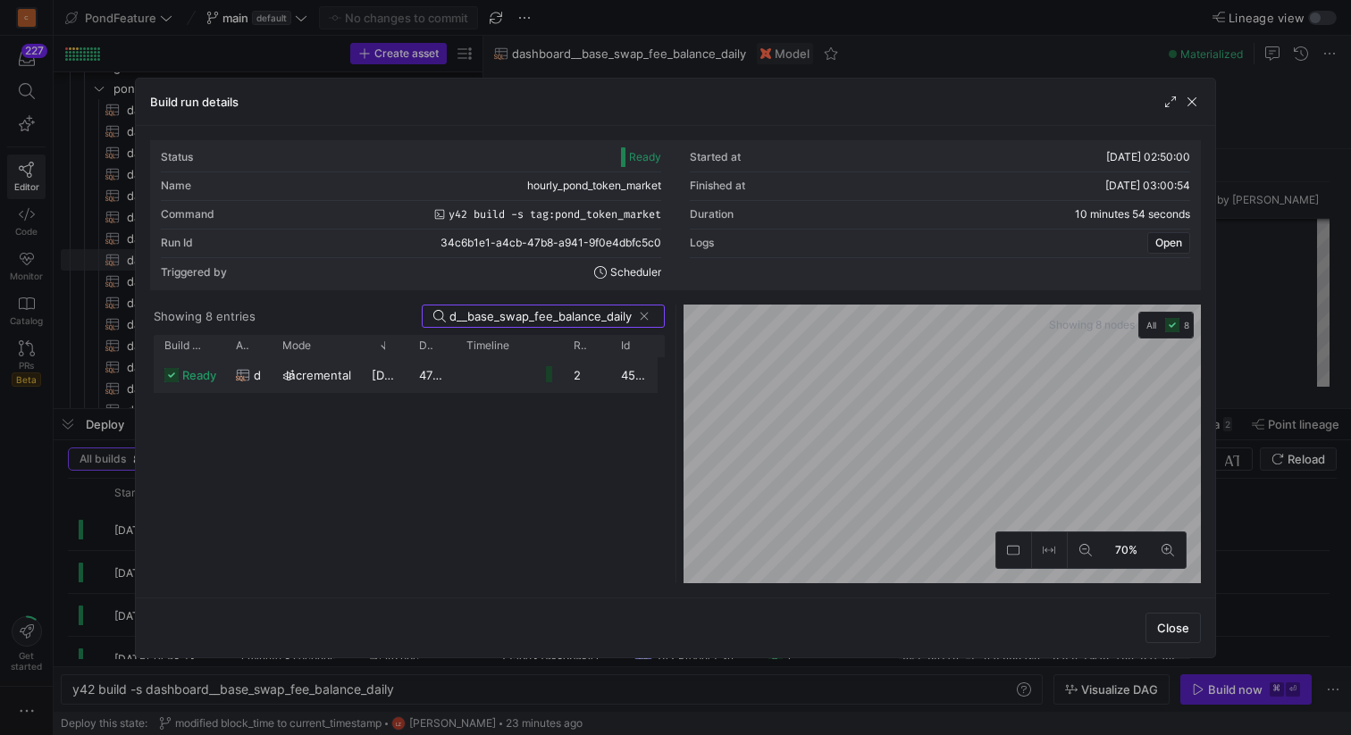
type input "dashboard__base_swap_fee_balance_daily"
click at [438, 383] on div "47 seconds" at bounding box center [431, 374] width 47 height 35
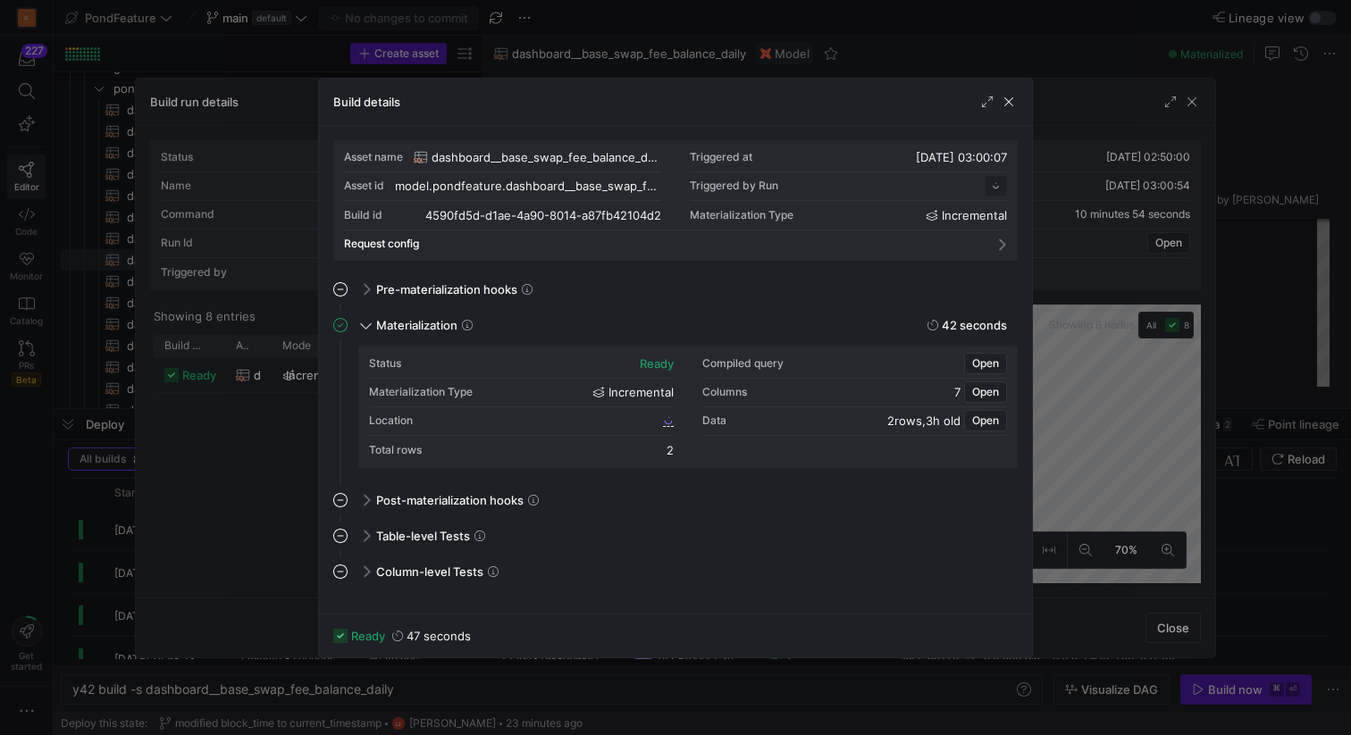
scroll to position [161, 0]
click at [653, 422] on span "4590fd5d_d1ae_4a90_8014_a87fb42104d2" at bounding box center [551, 421] width 215 height 13
